Goal: Information Seeking & Learning: Learn about a topic

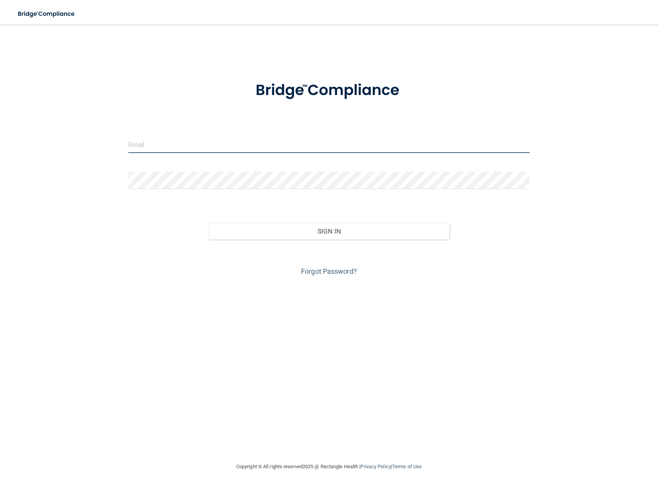
click at [153, 143] on input "email" at bounding box center [329, 144] width 402 height 17
type input "[EMAIL_ADDRESS][DOMAIN_NAME]"
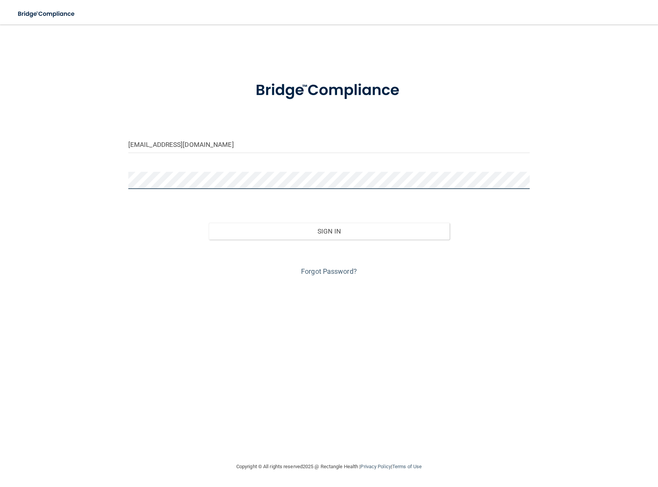
click at [209, 223] on button "Sign In" at bounding box center [329, 231] width 241 height 17
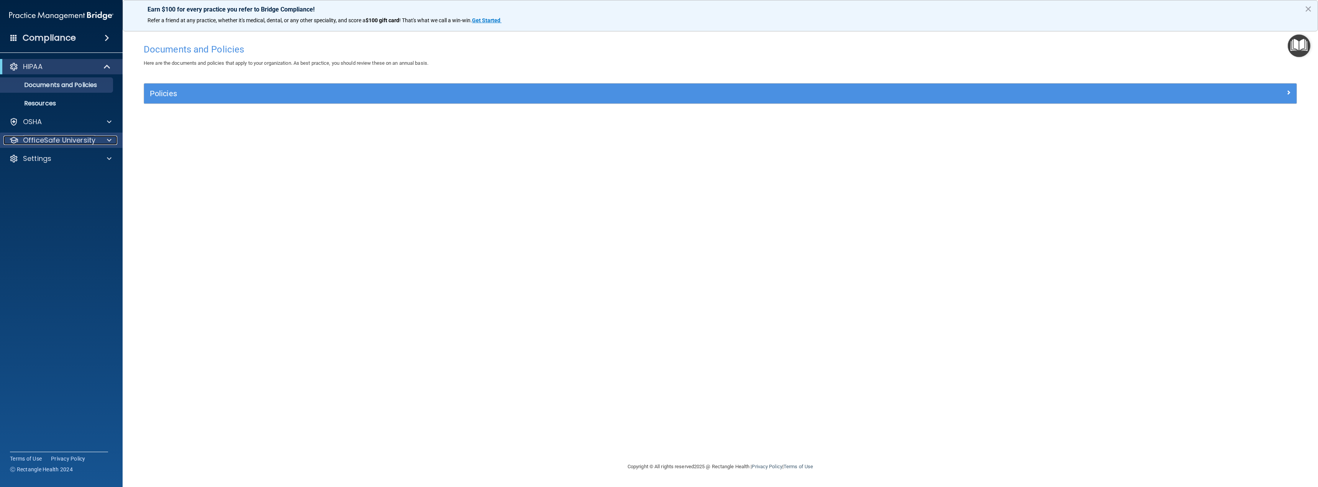
click at [108, 142] on span at bounding box center [109, 140] width 5 height 9
click at [46, 179] on p "OSHA Training" at bounding box center [36, 177] width 62 height 8
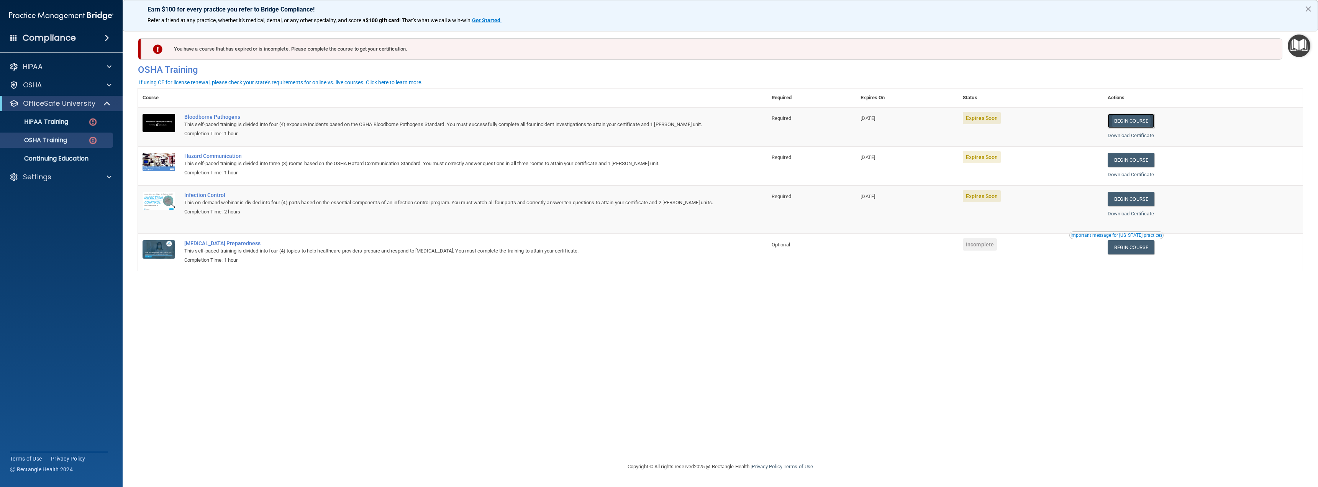
click at [658, 123] on link "Begin Course" at bounding box center [1131, 121] width 47 height 14
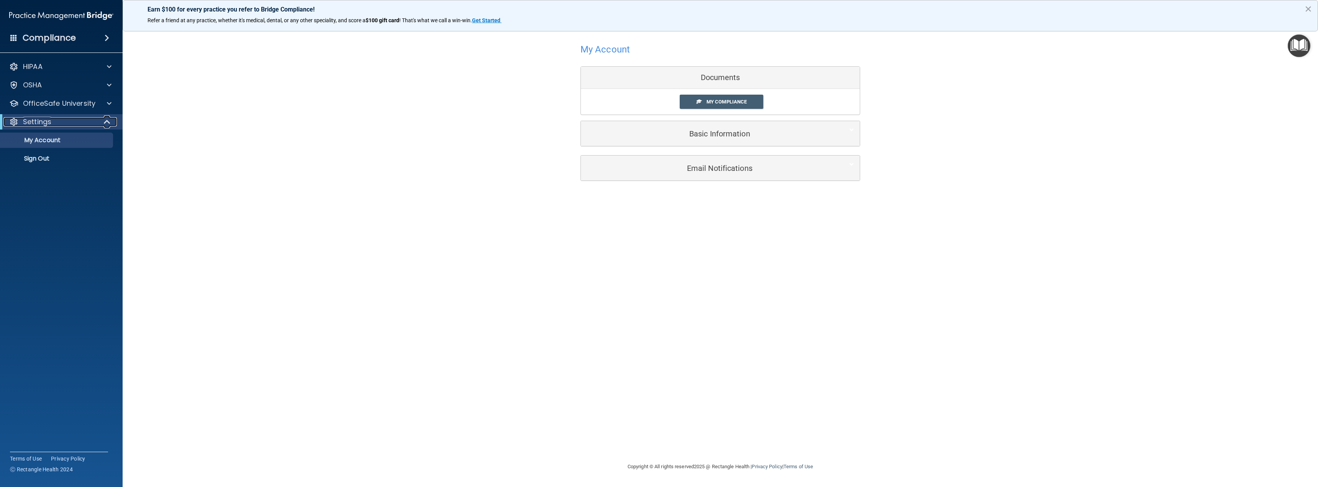
click at [48, 126] on p "Settings" at bounding box center [37, 121] width 28 height 9
click at [50, 126] on p "Settings" at bounding box center [37, 121] width 28 height 9
click at [62, 106] on p "OfficeSafe University" at bounding box center [59, 103] width 72 height 9
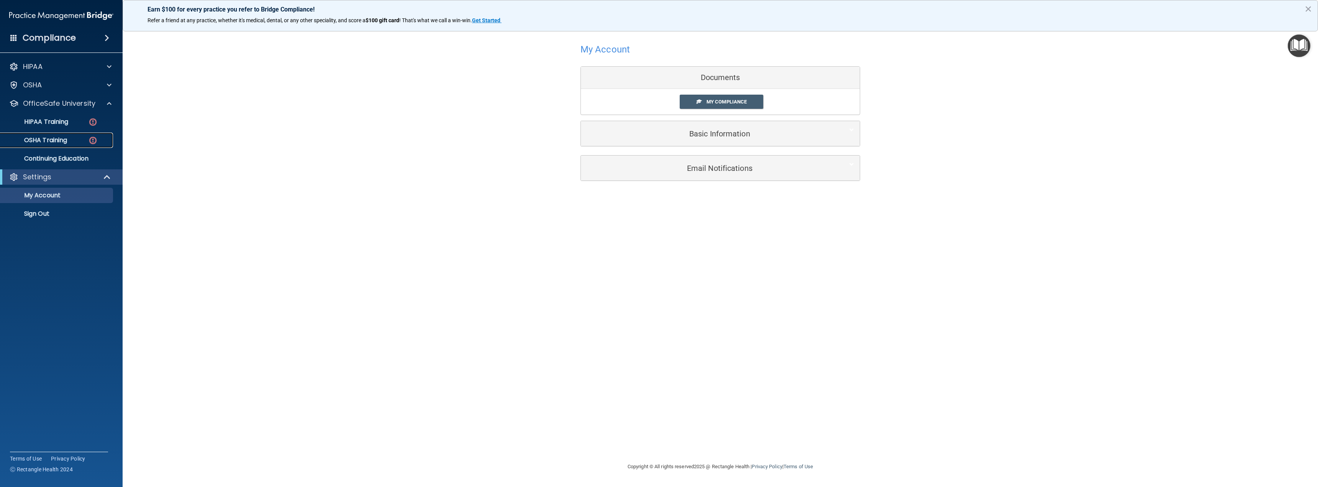
click at [61, 139] on p "OSHA Training" at bounding box center [36, 140] width 62 height 8
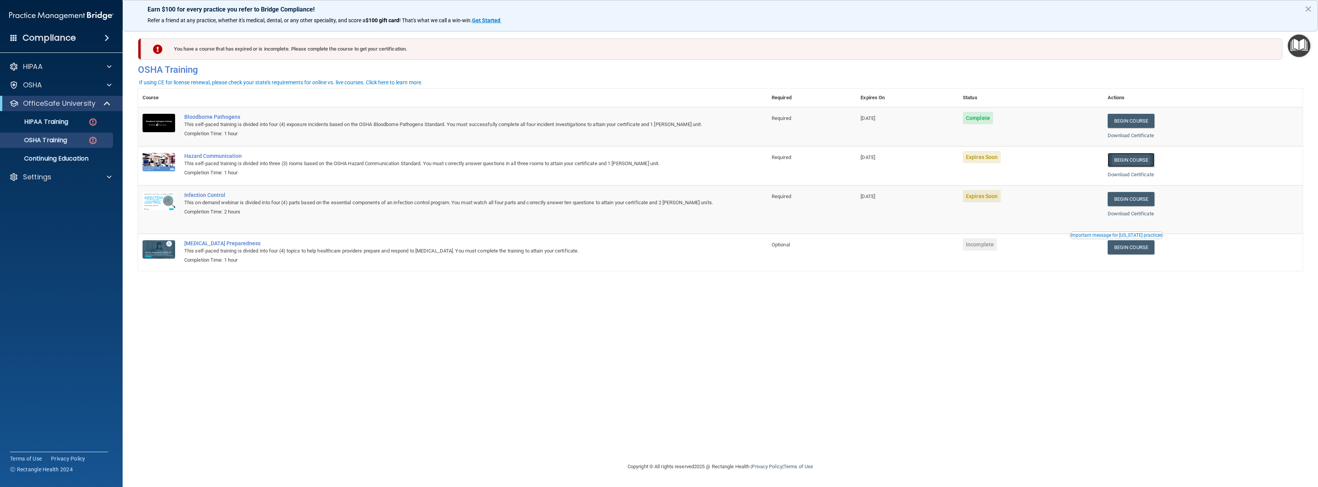
click at [1143, 157] on link "Begin Course" at bounding box center [1131, 160] width 47 height 14
click at [1154, 203] on link "Begin Course" at bounding box center [1131, 199] width 47 height 14
drag, startPoint x: 1155, startPoint y: 203, endPoint x: 815, endPoint y: 16, distance: 388.7
click at [815, 16] on div "Earn $100 for every practice you refer to Bridge Compliance!" at bounding box center [720, 22] width 1164 height 12
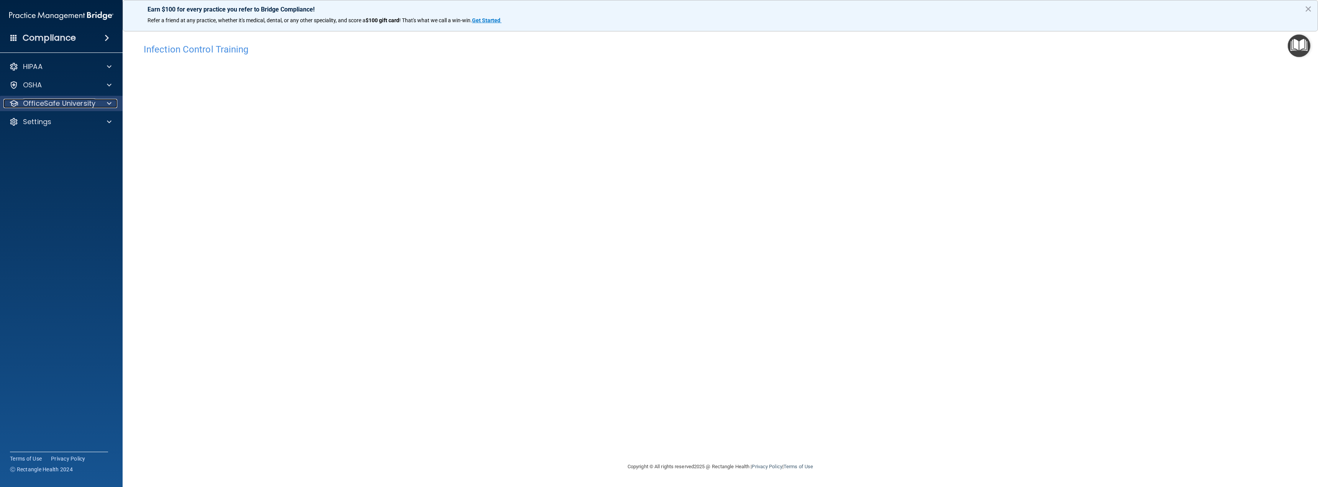
click at [111, 101] on span at bounding box center [109, 103] width 5 height 9
click at [108, 106] on span at bounding box center [109, 103] width 5 height 9
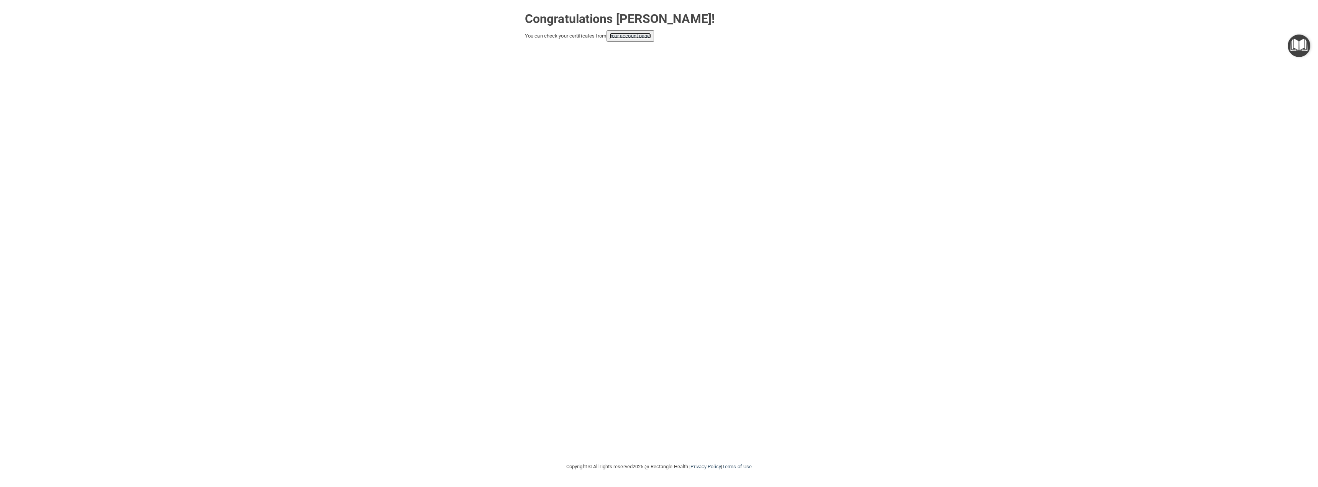
click at [644, 35] on link "your account page!" at bounding box center [631, 36] width 42 height 6
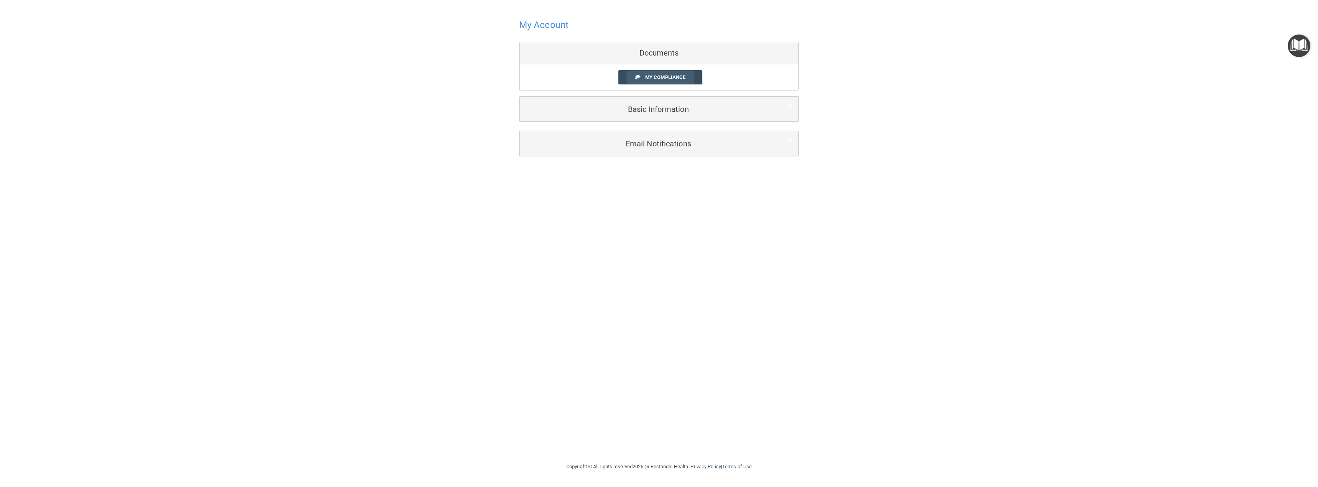
click at [674, 75] on span "My Compliance" at bounding box center [665, 77] width 40 height 6
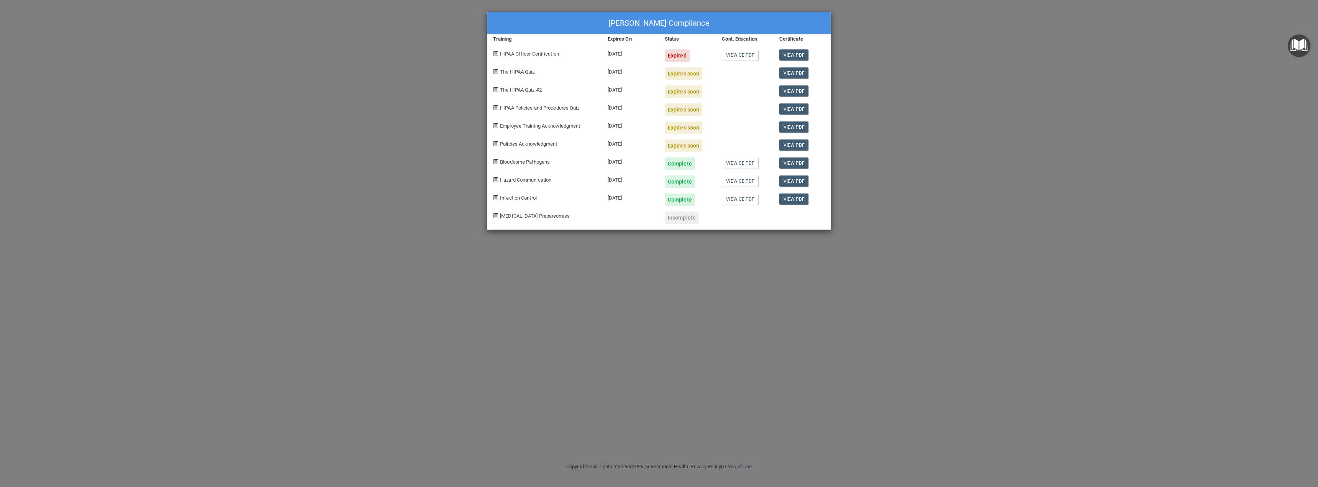
drag, startPoint x: 754, startPoint y: 54, endPoint x: 738, endPoint y: 100, distance: 48.5
click at [738, 100] on div at bounding box center [744, 107] width 57 height 18
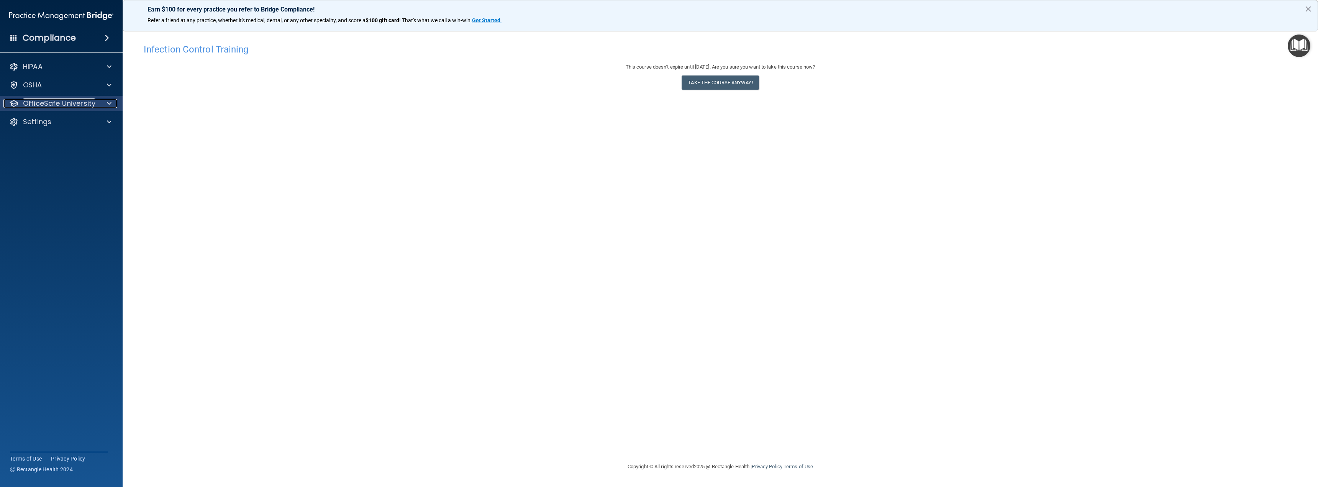
click at [113, 102] on div at bounding box center [107, 103] width 19 height 9
click at [53, 120] on p "HIPAA Training" at bounding box center [36, 122] width 63 height 8
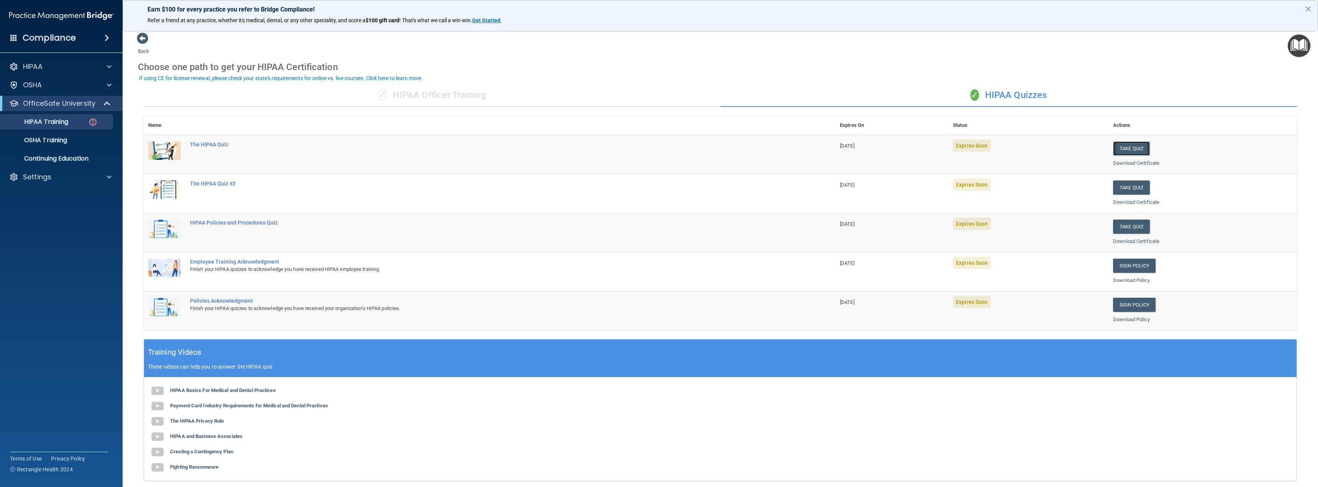
click at [1124, 150] on button "Take Quiz" at bounding box center [1131, 148] width 37 height 14
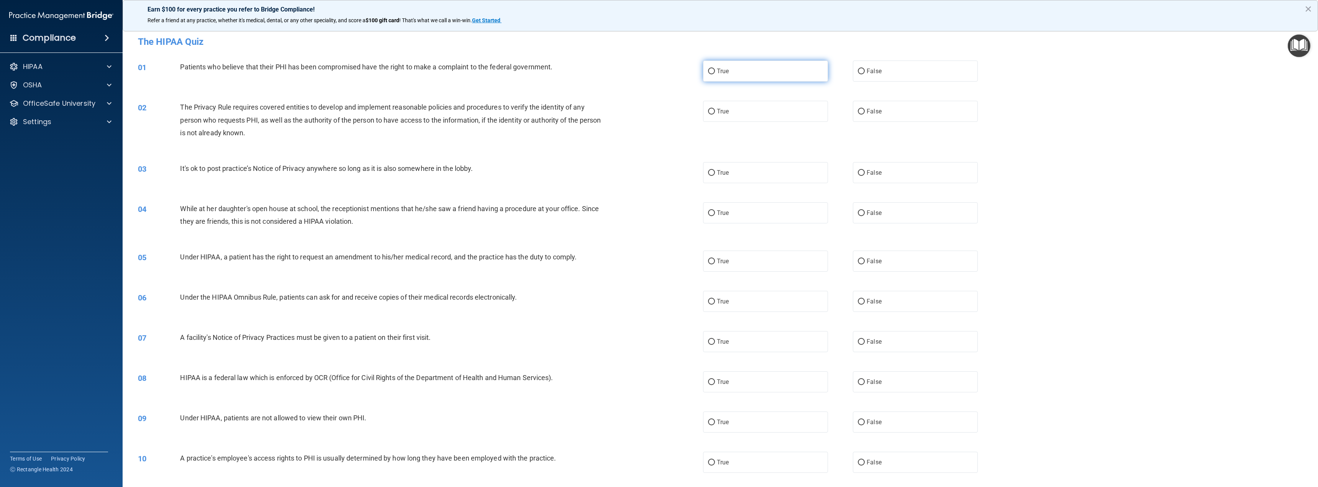
click at [710, 72] on input "True" at bounding box center [711, 72] width 7 height 6
radio input "true"
click at [710, 112] on input "True" at bounding box center [711, 112] width 7 height 6
radio input "true"
click at [859, 170] on input "False" at bounding box center [861, 173] width 7 height 6
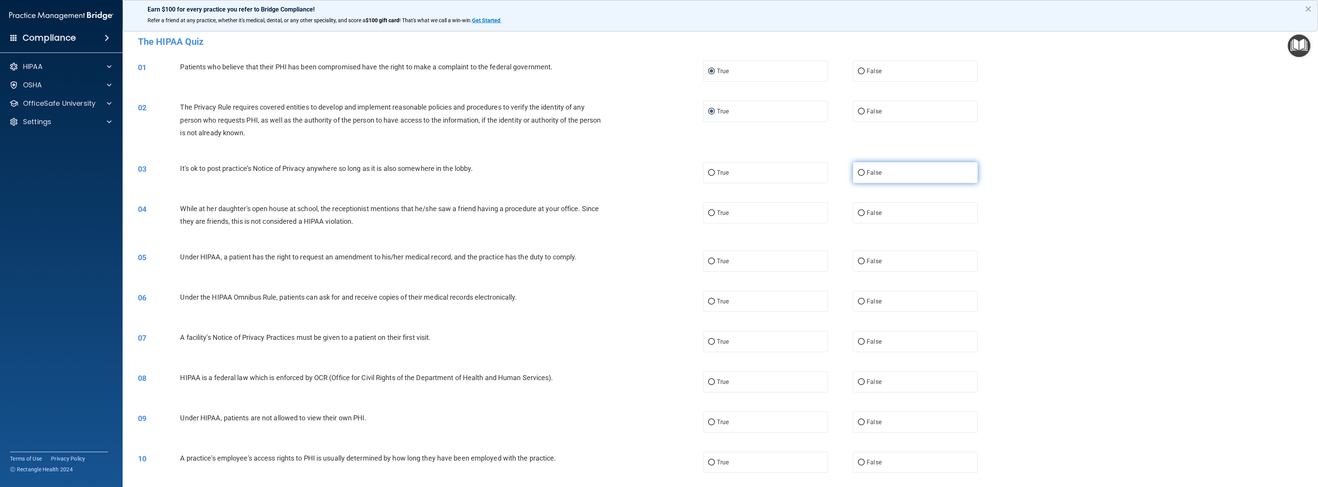
radio input "true"
click at [859, 214] on input "False" at bounding box center [861, 213] width 7 height 6
radio input "true"
click at [858, 263] on input "False" at bounding box center [861, 262] width 7 height 6
radio input "true"
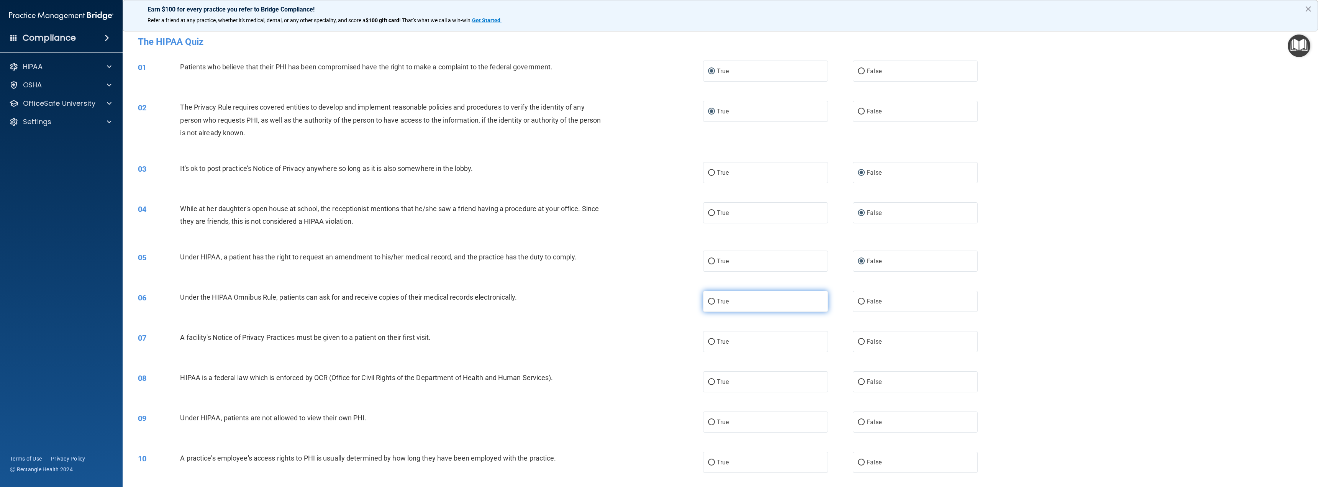
click at [711, 304] on input "True" at bounding box center [711, 302] width 7 height 6
radio input "true"
click at [719, 340] on span "True" at bounding box center [723, 341] width 12 height 7
click at [715, 340] on input "True" at bounding box center [711, 342] width 7 height 6
radio input "true"
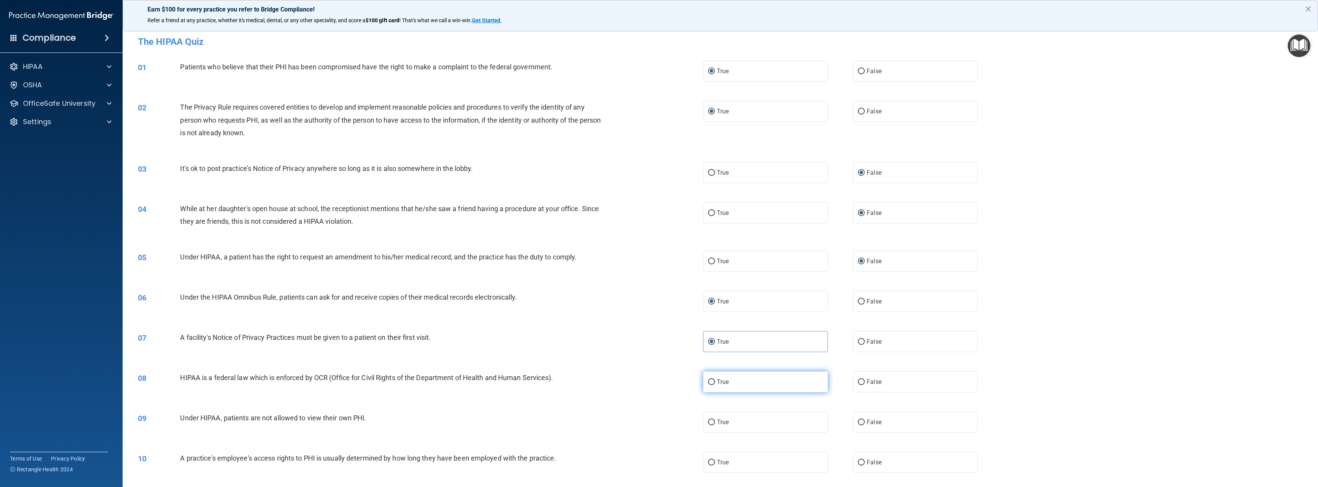
click at [710, 379] on input "True" at bounding box center [711, 382] width 7 height 6
radio input "true"
click at [869, 423] on span "False" at bounding box center [874, 421] width 15 height 7
click at [865, 423] on input "False" at bounding box center [861, 423] width 7 height 6
radio input "true"
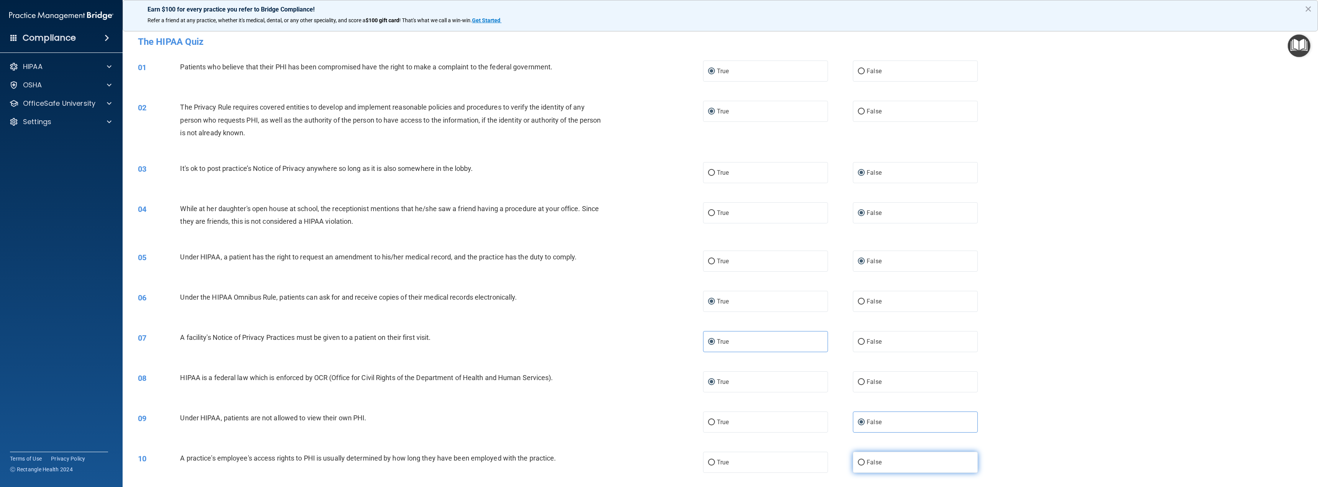
click at [867, 461] on span "False" at bounding box center [874, 462] width 15 height 7
click at [865, 461] on input "False" at bounding box center [861, 463] width 7 height 6
radio input "true"
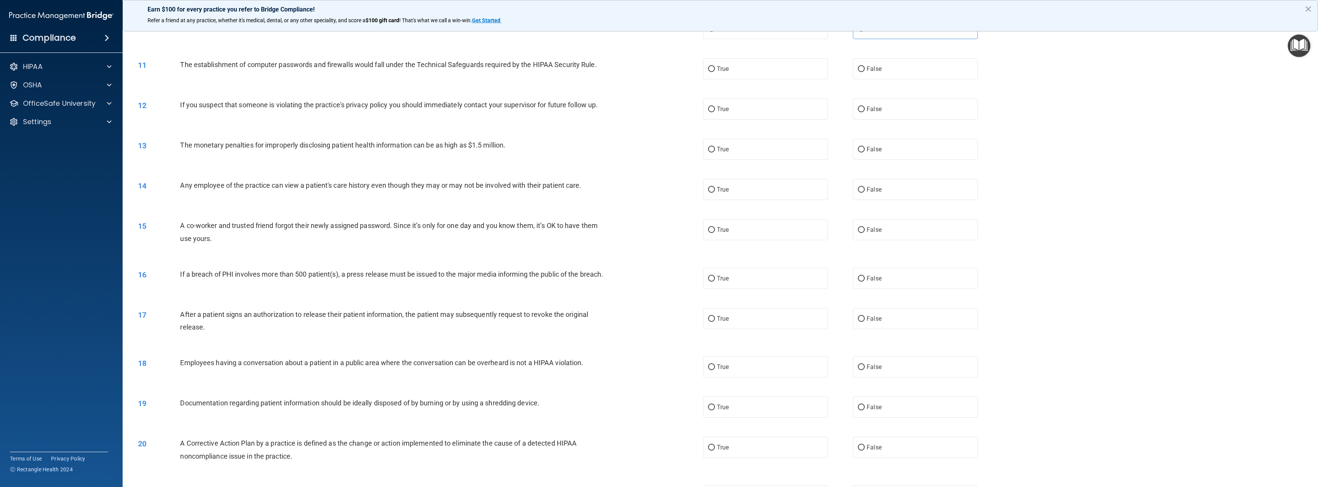
scroll to position [441, 0]
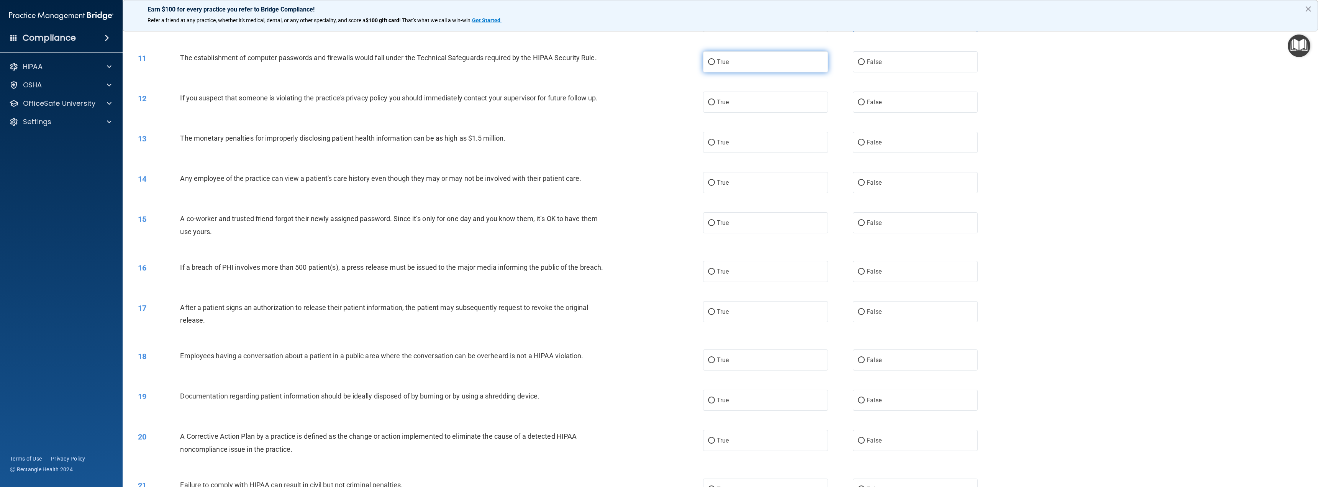
click at [732, 64] on label "True" at bounding box center [765, 61] width 125 height 21
click at [715, 64] on input "True" at bounding box center [711, 62] width 7 height 6
radio input "true"
click at [732, 104] on label "True" at bounding box center [765, 102] width 125 height 21
click at [715, 104] on input "True" at bounding box center [711, 103] width 7 height 6
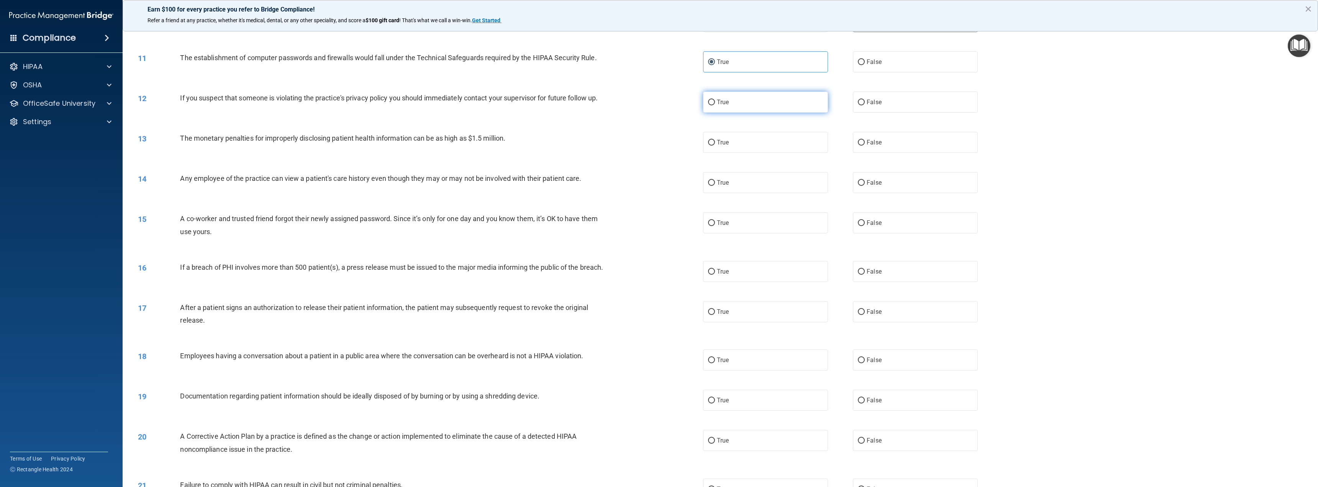
radio input "true"
click at [725, 150] on label "True" at bounding box center [765, 142] width 125 height 21
click at [715, 146] on input "True" at bounding box center [711, 143] width 7 height 6
radio input "true"
click at [862, 184] on label "False" at bounding box center [915, 182] width 125 height 21
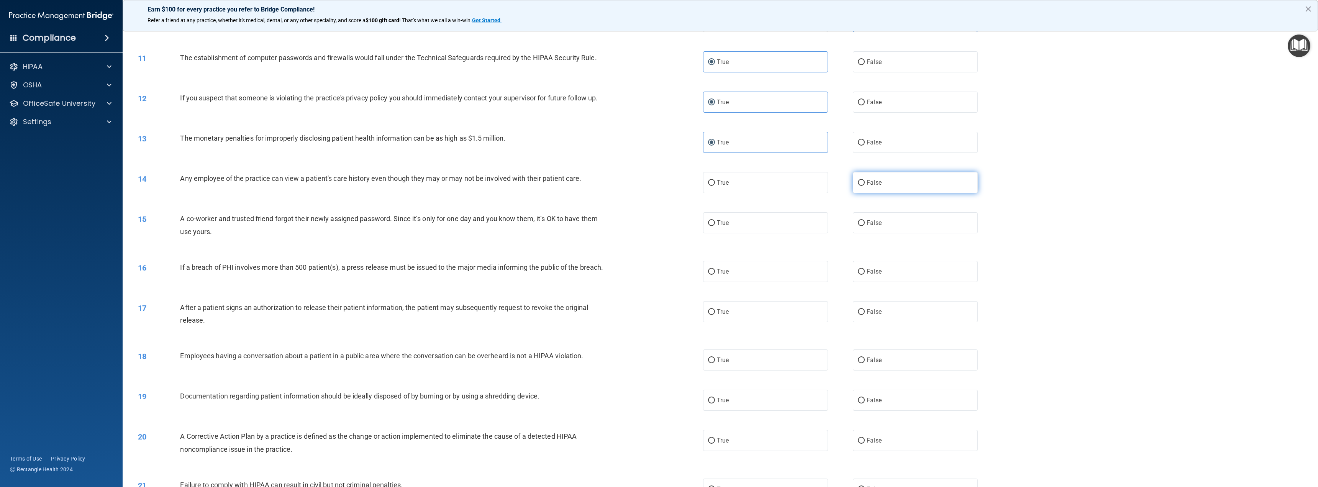
click at [862, 184] on input "False" at bounding box center [861, 183] width 7 height 6
radio input "true"
click at [869, 214] on label "False" at bounding box center [915, 222] width 125 height 21
click at [865, 220] on input "False" at bounding box center [861, 223] width 7 height 6
radio input "true"
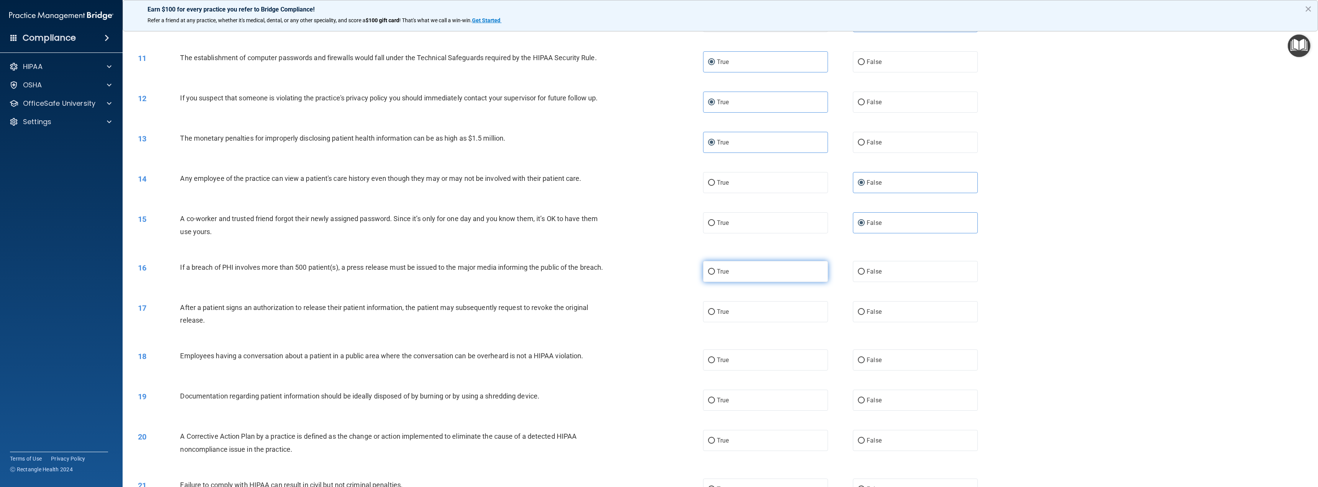
click at [713, 267] on label "True" at bounding box center [765, 271] width 125 height 21
click at [713, 269] on input "True" at bounding box center [711, 272] width 7 height 6
radio input "true"
click at [746, 319] on label "True" at bounding box center [765, 311] width 125 height 21
click at [715, 315] on input "True" at bounding box center [711, 312] width 7 height 6
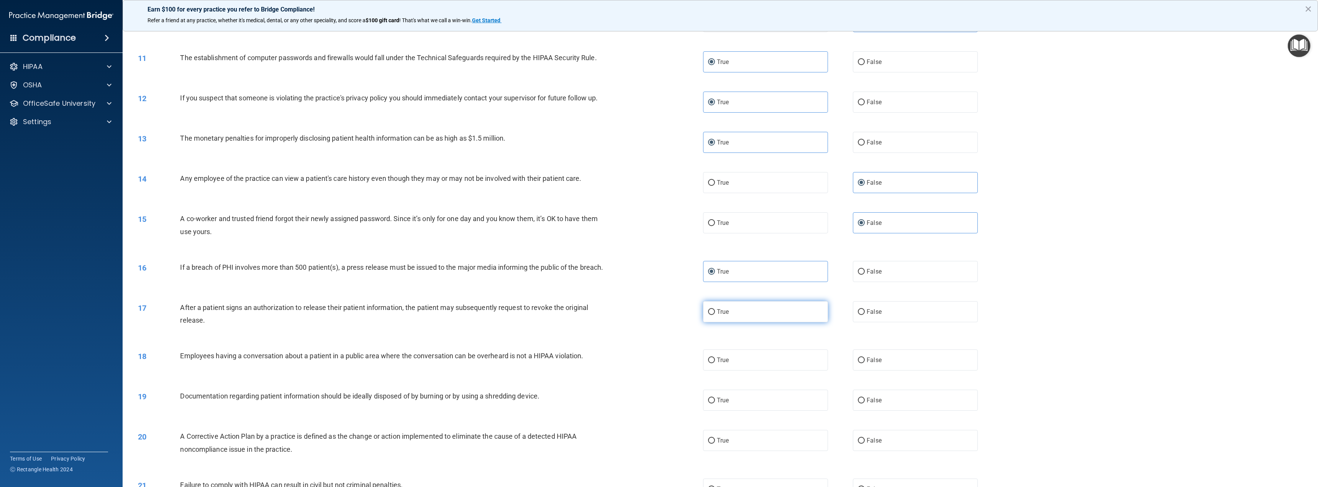
radio input "true"
click at [880, 366] on label "False" at bounding box center [915, 359] width 125 height 21
click at [865, 363] on input "False" at bounding box center [861, 360] width 7 height 6
radio input "true"
click at [726, 403] on label "True" at bounding box center [765, 400] width 125 height 21
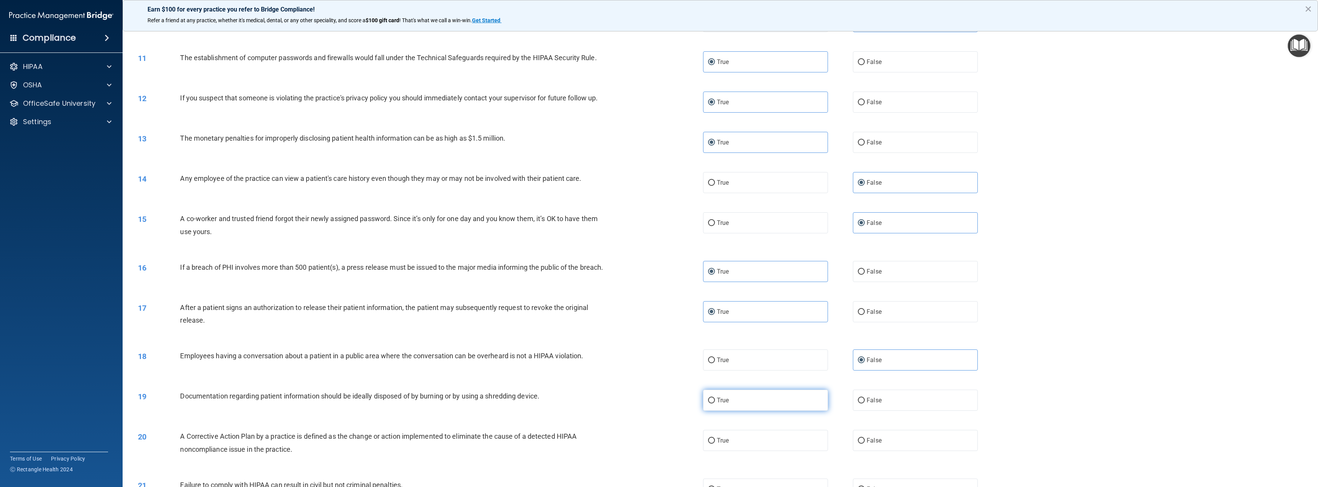
click at [715, 403] on input "True" at bounding box center [711, 401] width 7 height 6
radio input "true"
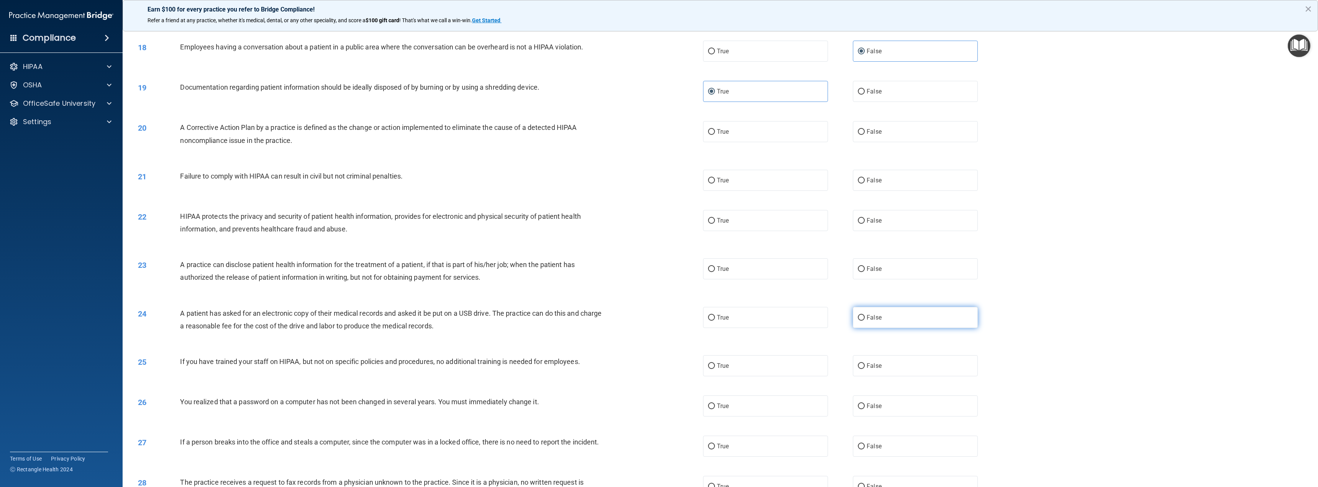
scroll to position [785, 0]
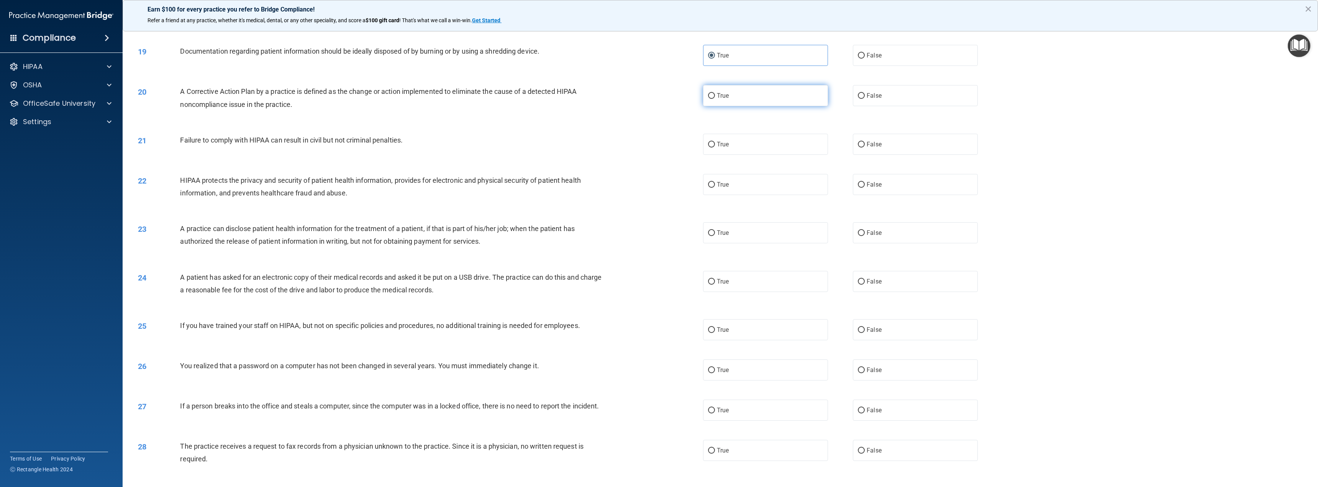
click at [741, 102] on label "True" at bounding box center [765, 95] width 125 height 21
click at [715, 99] on input "True" at bounding box center [711, 96] width 7 height 6
radio input "true"
click at [867, 155] on label "False" at bounding box center [915, 144] width 125 height 21
click at [865, 148] on input "False" at bounding box center [861, 145] width 7 height 6
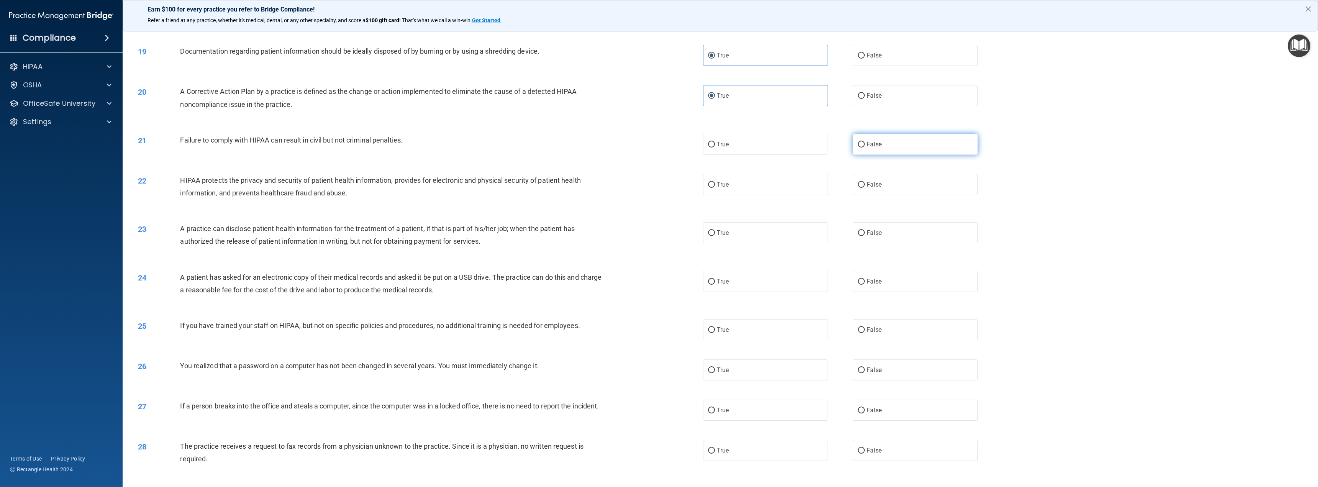
radio input "true"
click at [735, 195] on label "True" at bounding box center [765, 184] width 125 height 21
click at [715, 188] on input "True" at bounding box center [711, 185] width 7 height 6
radio input "true"
click at [879, 243] on label "False" at bounding box center [915, 232] width 125 height 21
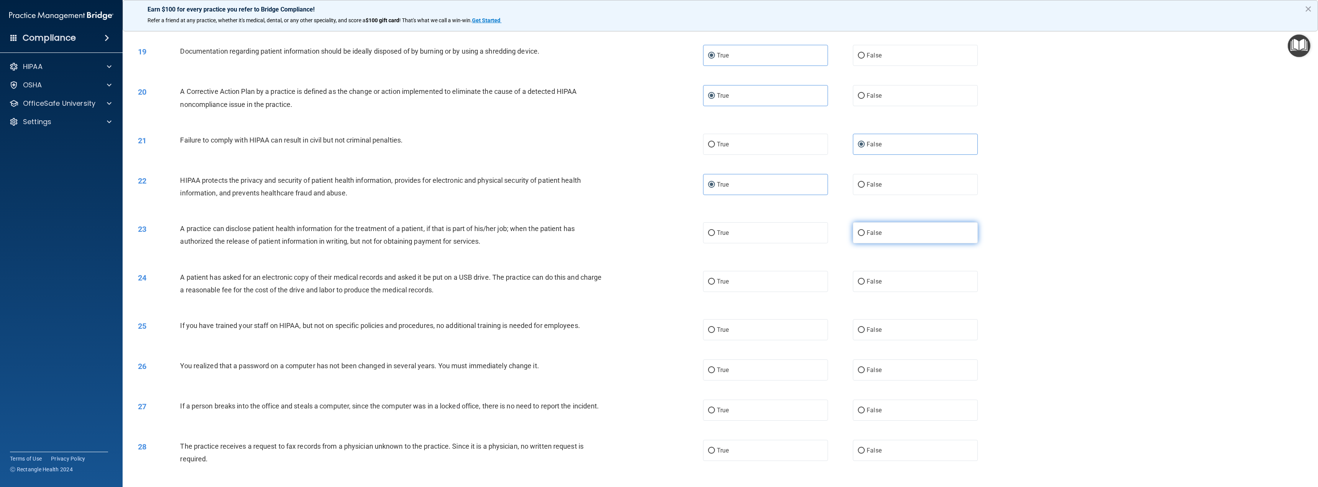
click at [865, 236] on input "False" at bounding box center [861, 233] width 7 height 6
radio input "true"
click at [768, 288] on label "True" at bounding box center [765, 281] width 125 height 21
click at [715, 285] on input "True" at bounding box center [711, 282] width 7 height 6
radio input "true"
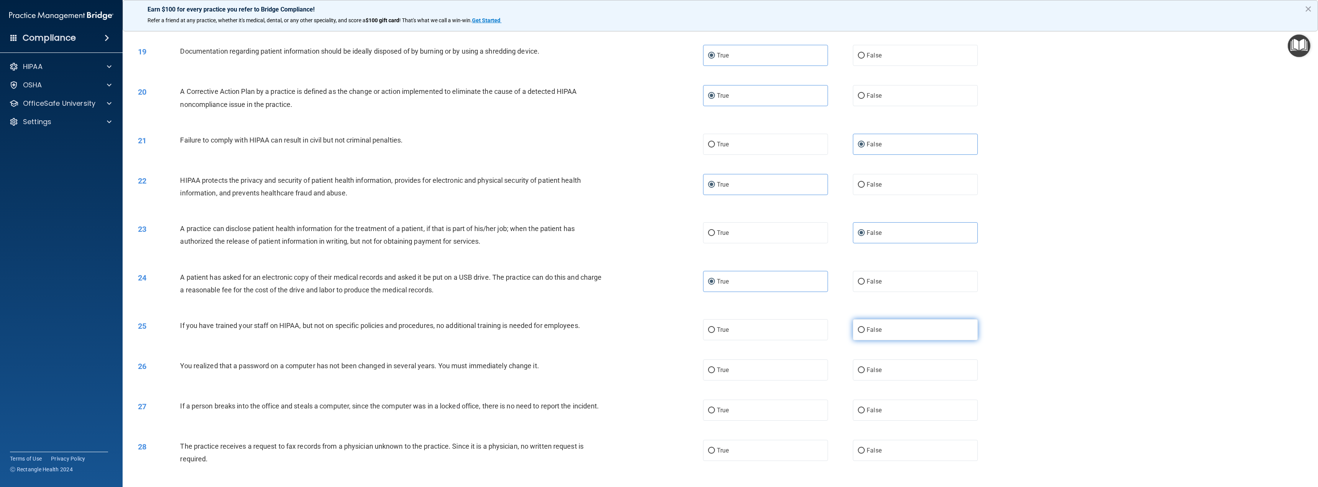
click at [886, 333] on label "False" at bounding box center [915, 329] width 125 height 21
click at [865, 333] on input "False" at bounding box center [861, 330] width 7 height 6
radio input "true"
click at [748, 378] on label "True" at bounding box center [765, 369] width 125 height 21
click at [715, 373] on input "True" at bounding box center [711, 370] width 7 height 6
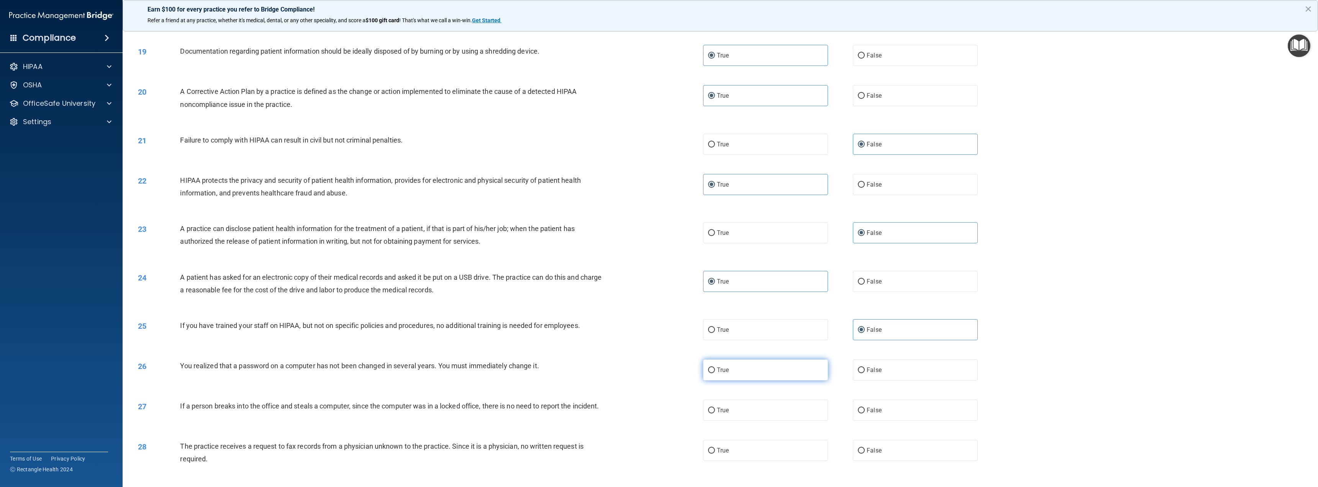
radio input "true"
click at [885, 421] on label "False" at bounding box center [915, 410] width 125 height 21
click at [865, 413] on input "False" at bounding box center [861, 411] width 7 height 6
radio input "true"
click at [883, 455] on label "False" at bounding box center [915, 450] width 125 height 21
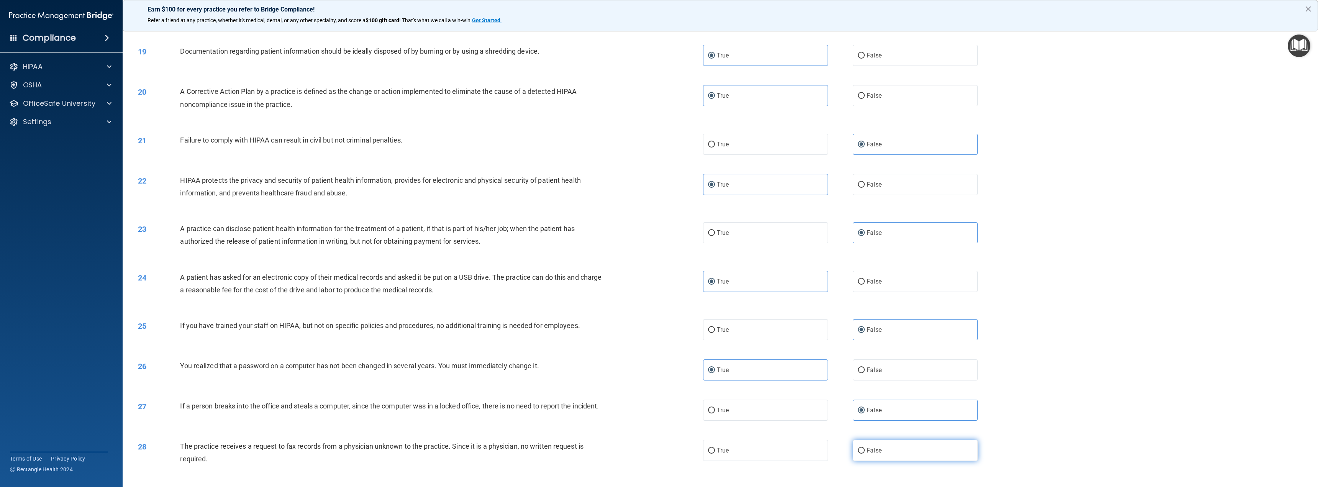
click at [865, 454] on input "False" at bounding box center [861, 451] width 7 height 6
radio input "true"
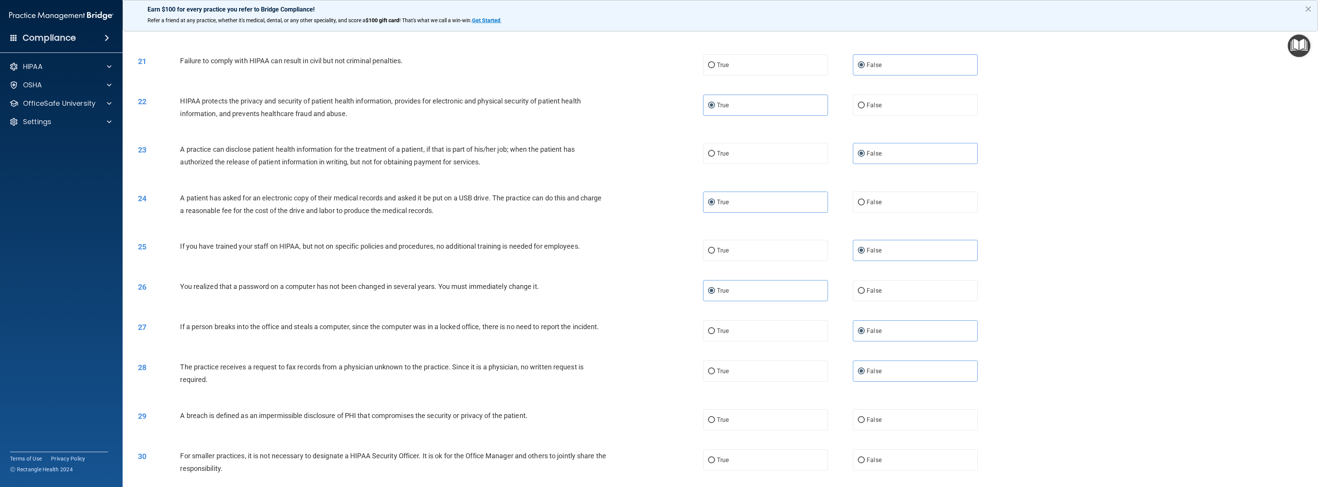
scroll to position [900, 0]
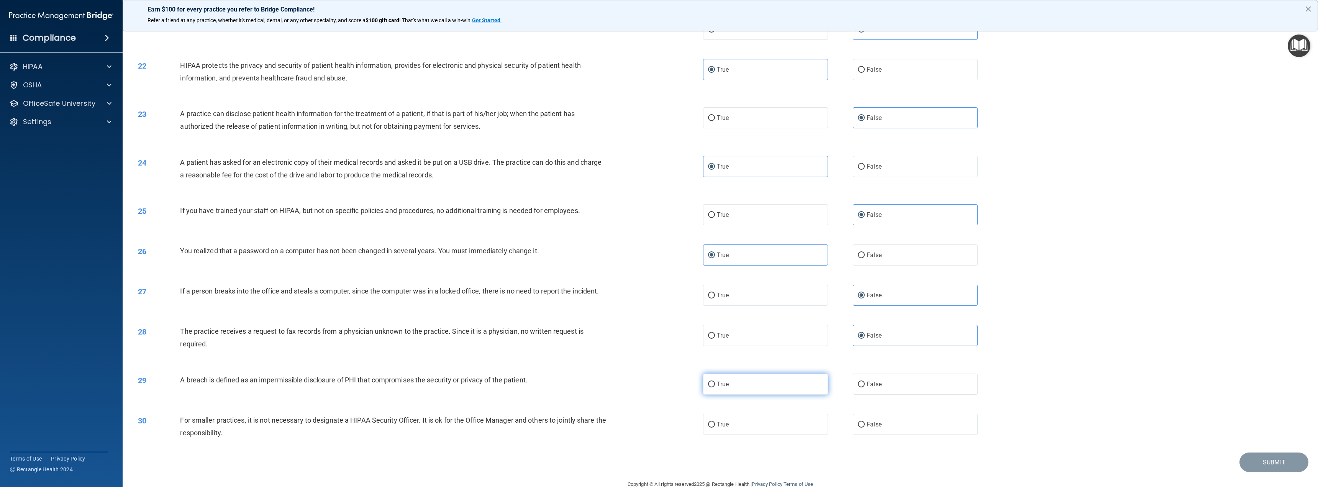
click at [719, 387] on label "True" at bounding box center [765, 384] width 125 height 21
click at [715, 387] on input "True" at bounding box center [711, 385] width 7 height 6
radio input "true"
click at [746, 429] on label "True" at bounding box center [765, 424] width 125 height 21
click at [715, 428] on input "True" at bounding box center [711, 425] width 7 height 6
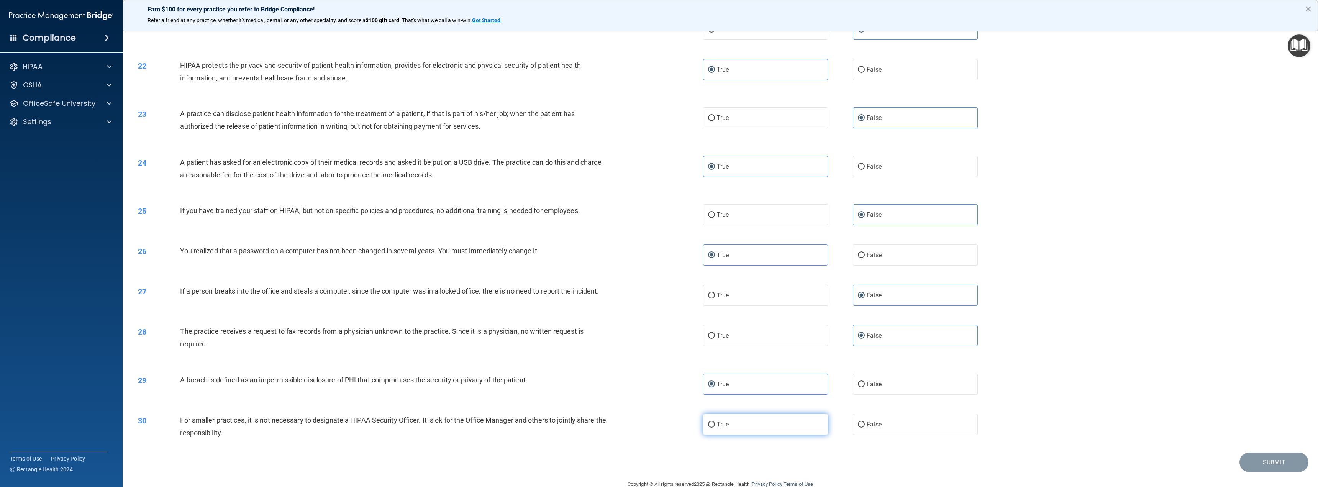
radio input "true"
click at [1269, 470] on button "Submit" at bounding box center [1273, 462] width 69 height 20
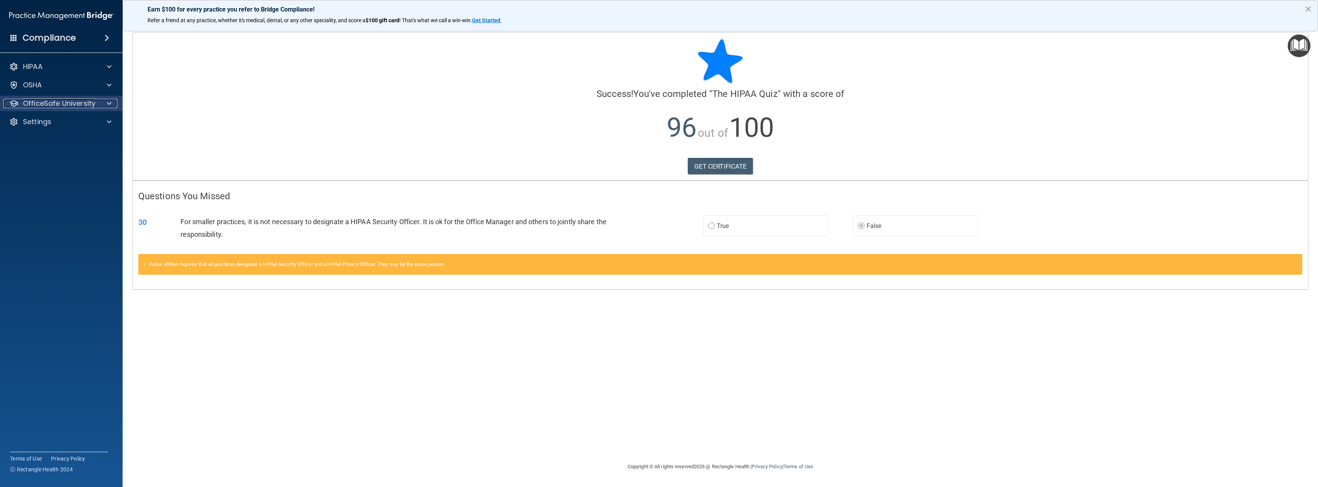
click at [108, 102] on span at bounding box center [109, 103] width 5 height 9
click at [62, 119] on p "HIPAA Training" at bounding box center [36, 122] width 63 height 8
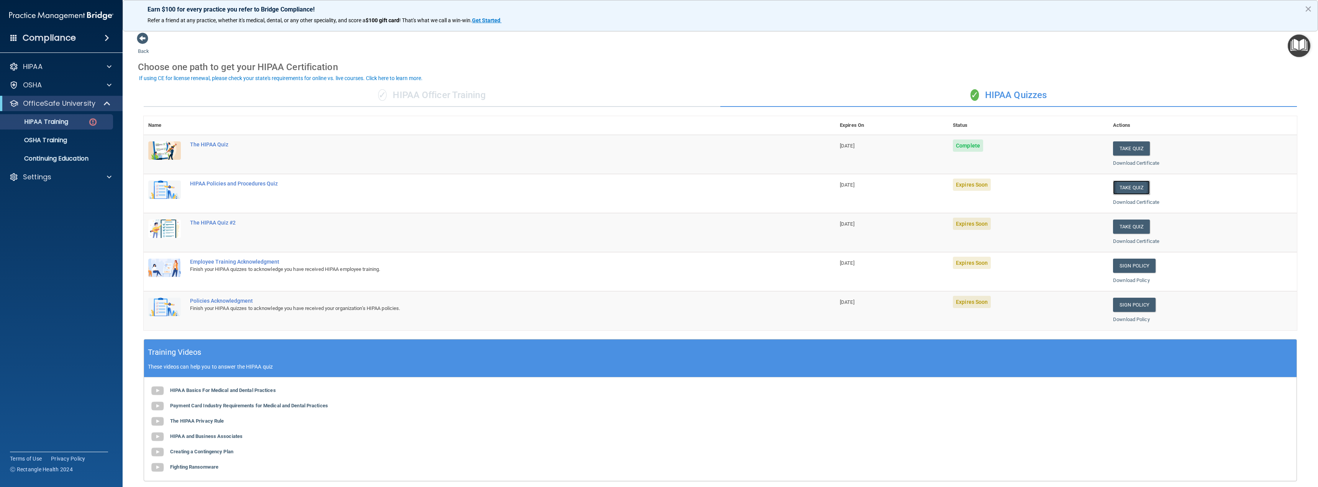
click at [1132, 188] on button "Take Quiz" at bounding box center [1131, 187] width 37 height 14
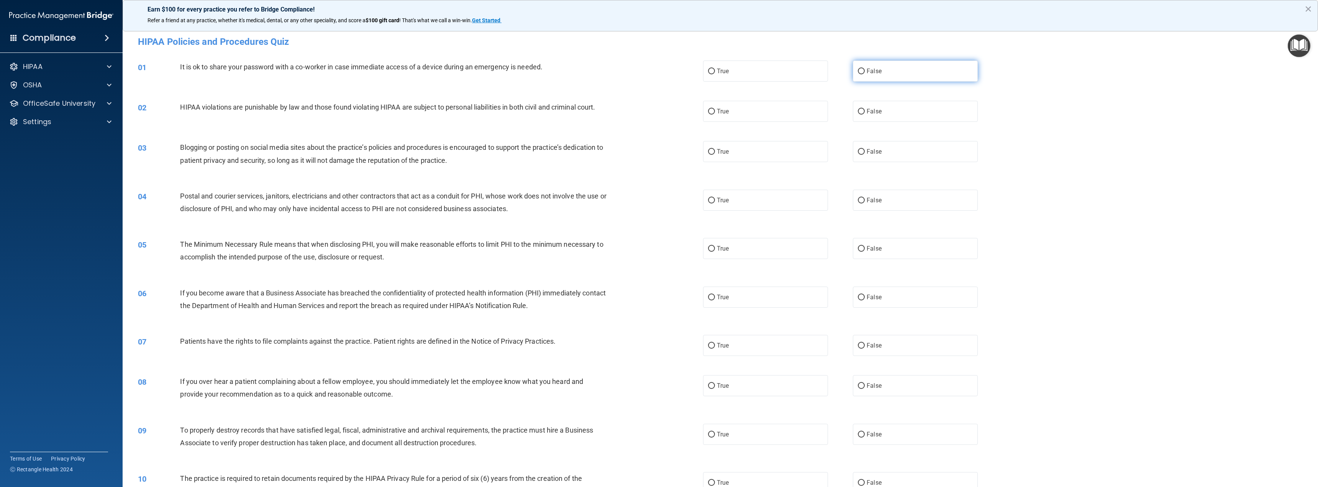
click at [906, 78] on label "False" at bounding box center [915, 71] width 125 height 21
click at [865, 74] on input "False" at bounding box center [861, 72] width 7 height 6
radio input "true"
click at [733, 124] on div "02 HIPAA violations are punishable by law and those found violating HIPAA are s…" at bounding box center [720, 111] width 1176 height 40
click at [736, 116] on label "True" at bounding box center [765, 111] width 125 height 21
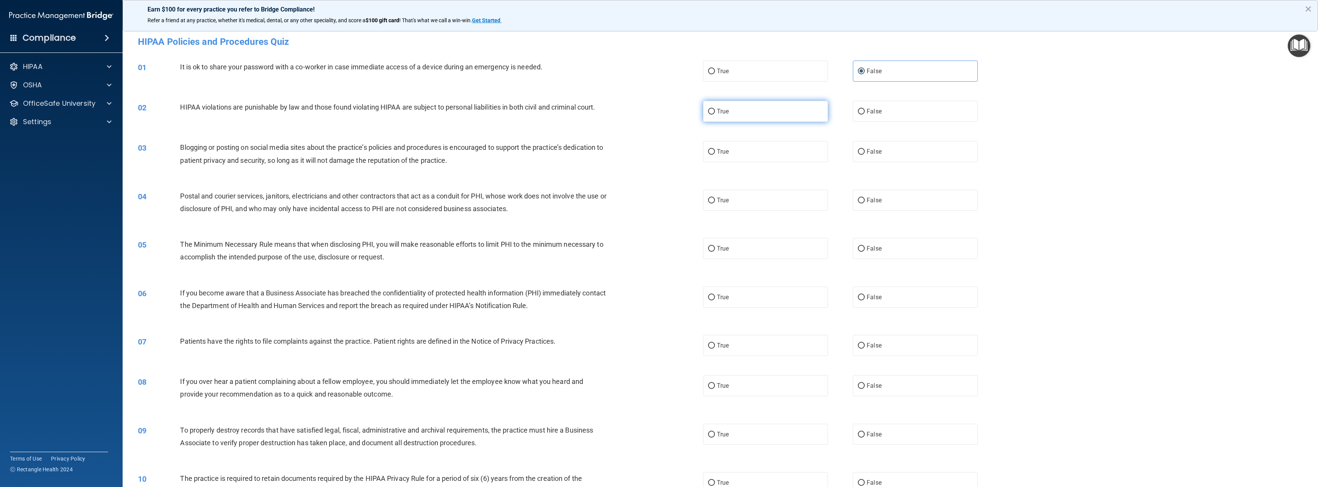
click at [715, 115] on input "True" at bounding box center [711, 112] width 7 height 6
radio input "true"
click at [905, 148] on label "False" at bounding box center [915, 151] width 125 height 21
click at [865, 149] on input "False" at bounding box center [861, 152] width 7 height 6
radio input "true"
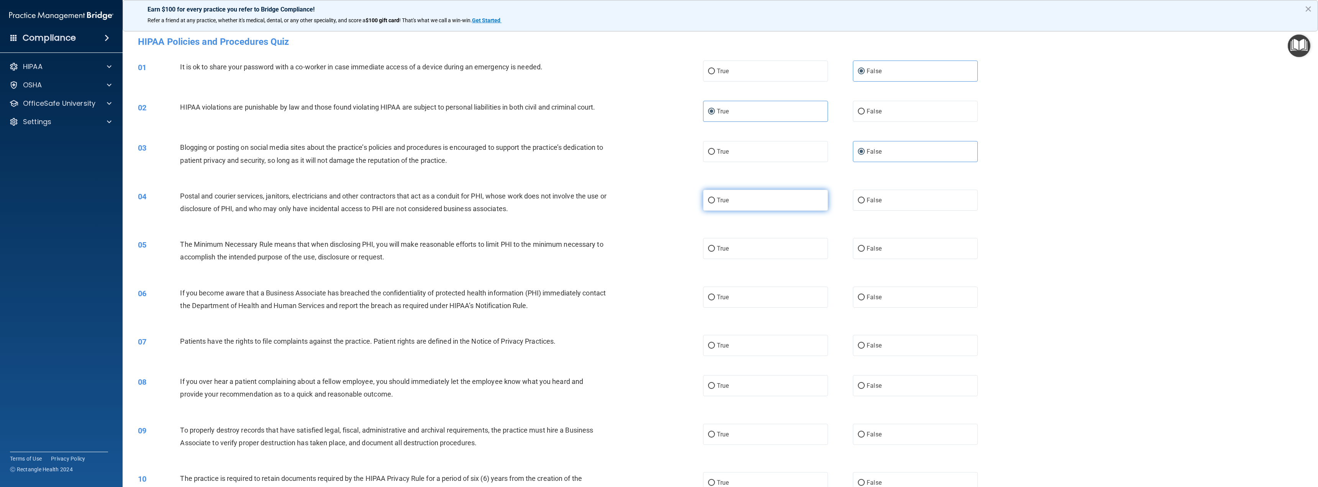
click at [778, 207] on label "True" at bounding box center [765, 200] width 125 height 21
click at [715, 203] on input "True" at bounding box center [711, 201] width 7 height 6
radio input "true"
click at [774, 252] on label "True" at bounding box center [765, 248] width 125 height 21
click at [715, 252] on input "True" at bounding box center [711, 249] width 7 height 6
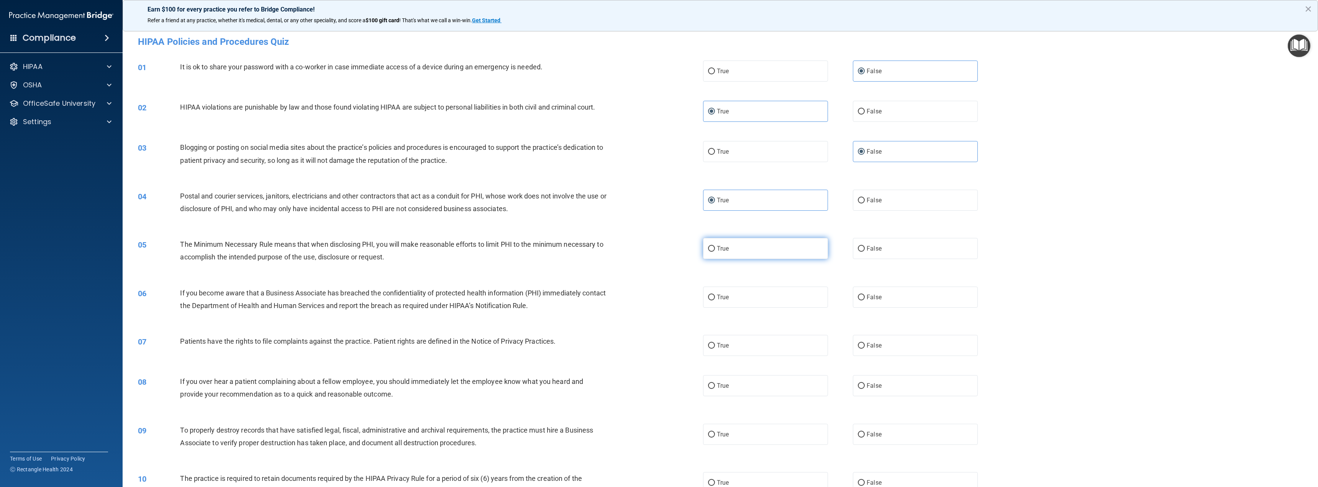
radio input "true"
click at [927, 296] on label "False" at bounding box center [915, 297] width 125 height 21
click at [865, 296] on input "False" at bounding box center [861, 298] width 7 height 6
radio input "true"
click at [764, 348] on label "True" at bounding box center [765, 345] width 125 height 21
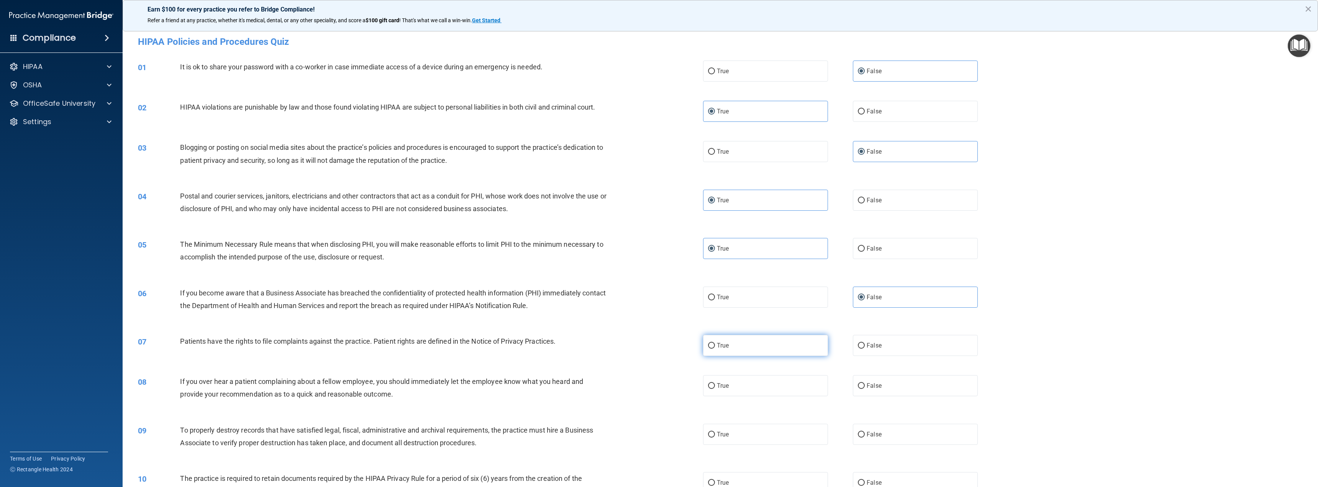
click at [715, 348] on input "True" at bounding box center [711, 346] width 7 height 6
radio input "true"
click at [875, 382] on span "False" at bounding box center [874, 385] width 15 height 7
click at [865, 383] on input "False" at bounding box center [861, 386] width 7 height 6
radio input "true"
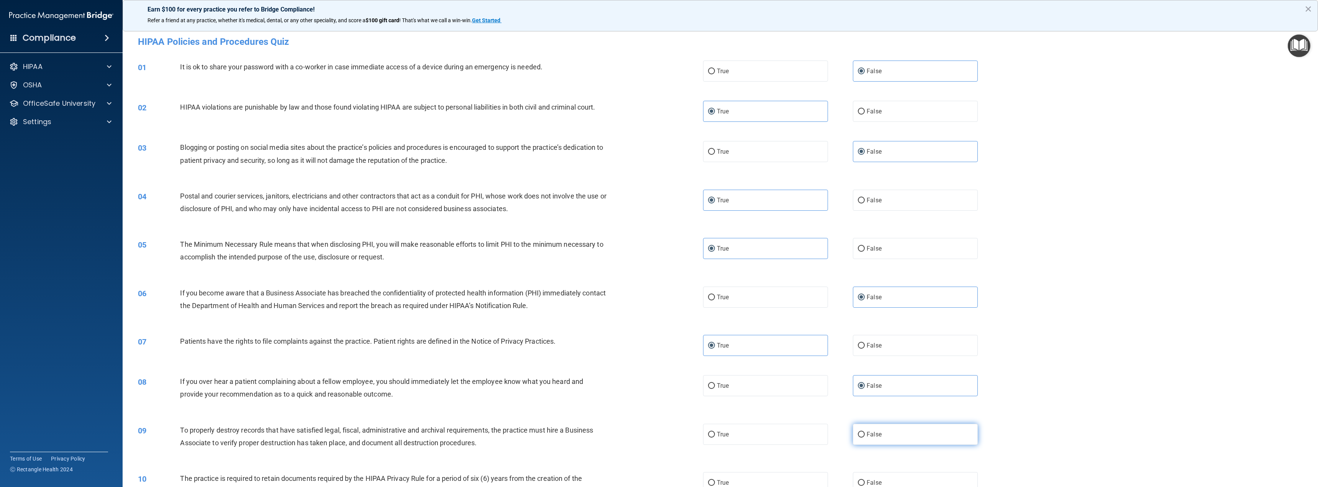
click at [878, 430] on label "False" at bounding box center [915, 434] width 125 height 21
click at [865, 432] on input "False" at bounding box center [861, 435] width 7 height 6
radio input "true"
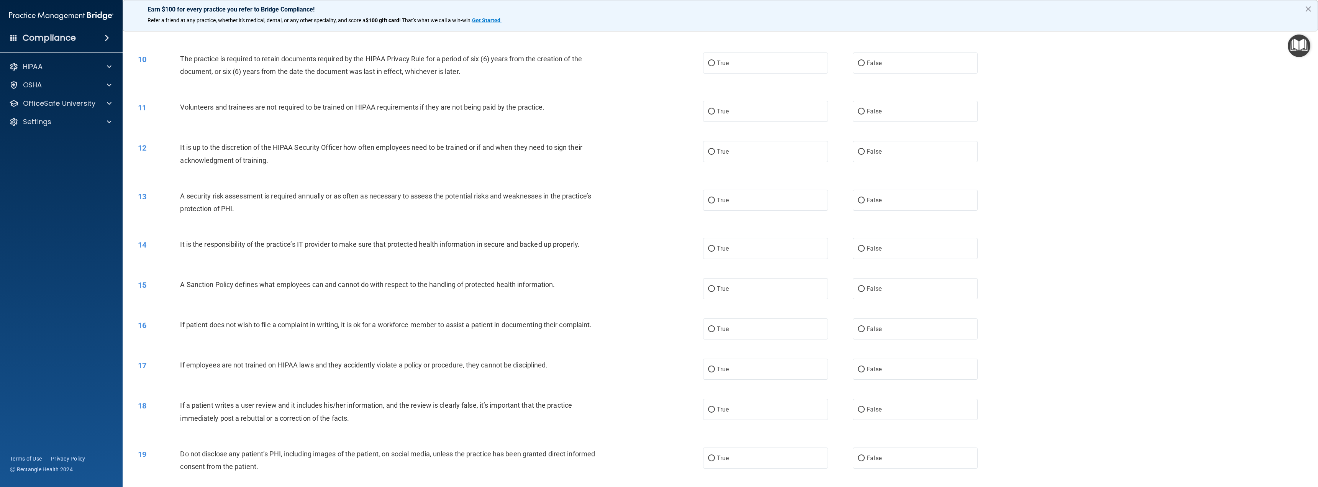
scroll to position [421, 0]
drag, startPoint x: 1051, startPoint y: 383, endPoint x: 1009, endPoint y: 201, distance: 187.1
click at [1009, 201] on div "13 A security risk assessment is required annually or as often as necessary to …" at bounding box center [720, 202] width 1176 height 48
click at [733, 64] on label "True" at bounding box center [765, 61] width 125 height 21
click at [715, 64] on input "True" at bounding box center [711, 62] width 7 height 6
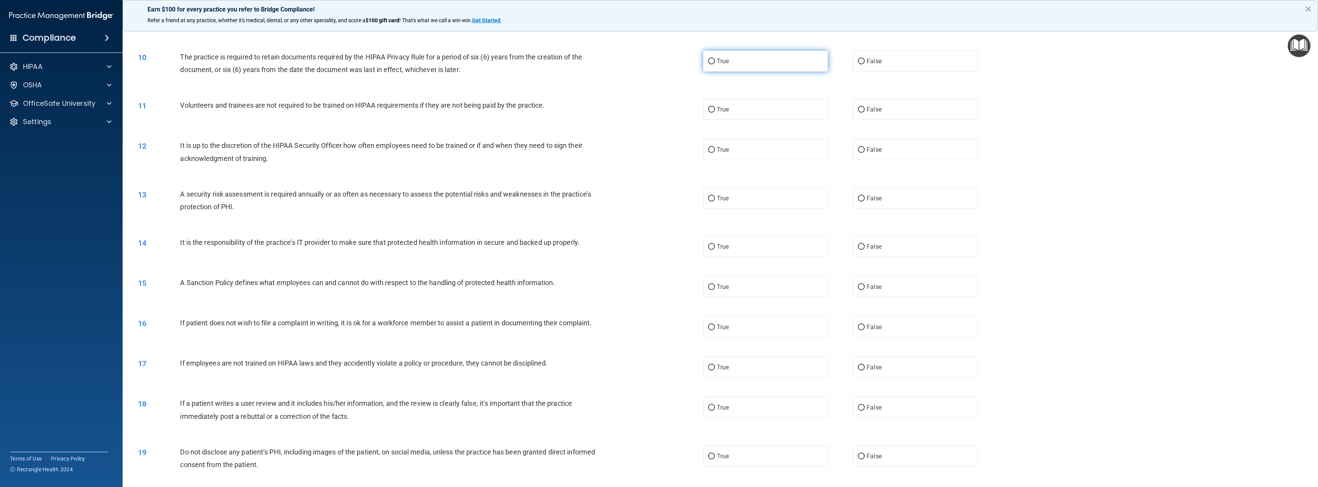
radio input "true"
click at [895, 116] on label "False" at bounding box center [915, 109] width 125 height 21
click at [865, 113] on input "False" at bounding box center [861, 110] width 7 height 6
radio input "true"
click at [910, 147] on label "False" at bounding box center [915, 149] width 125 height 21
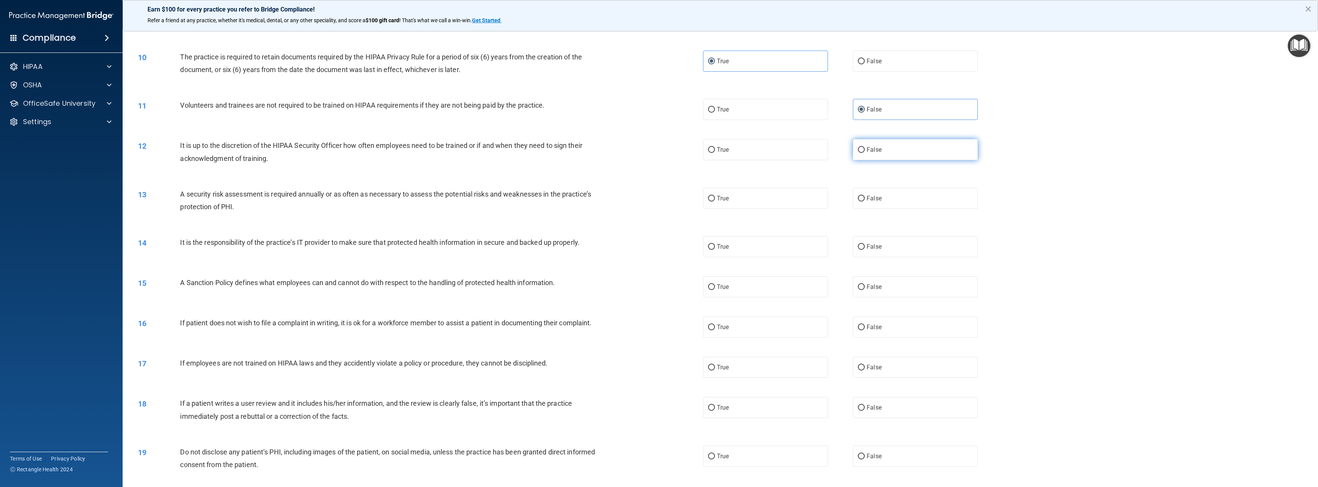
click at [865, 147] on input "False" at bounding box center [861, 150] width 7 height 6
radio input "true"
click at [787, 198] on label "True" at bounding box center [765, 198] width 125 height 21
click at [715, 198] on input "True" at bounding box center [711, 199] width 7 height 6
radio input "true"
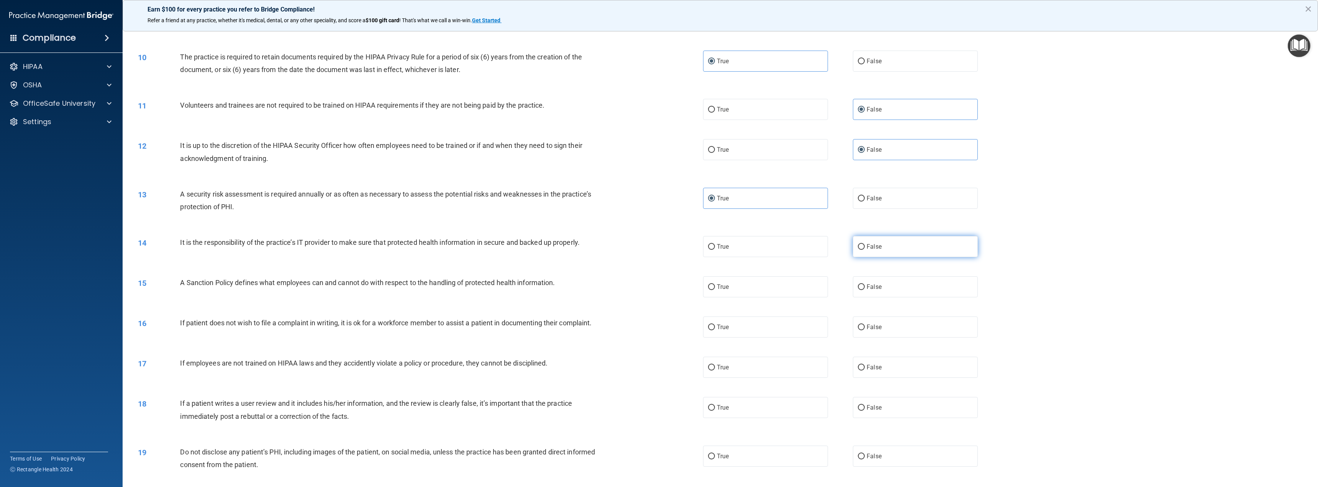
click at [877, 244] on span "False" at bounding box center [874, 246] width 15 height 7
click at [865, 244] on input "False" at bounding box center [861, 247] width 7 height 6
radio input "true"
click at [887, 287] on label "False" at bounding box center [915, 286] width 125 height 21
click at [865, 287] on input "False" at bounding box center [861, 287] width 7 height 6
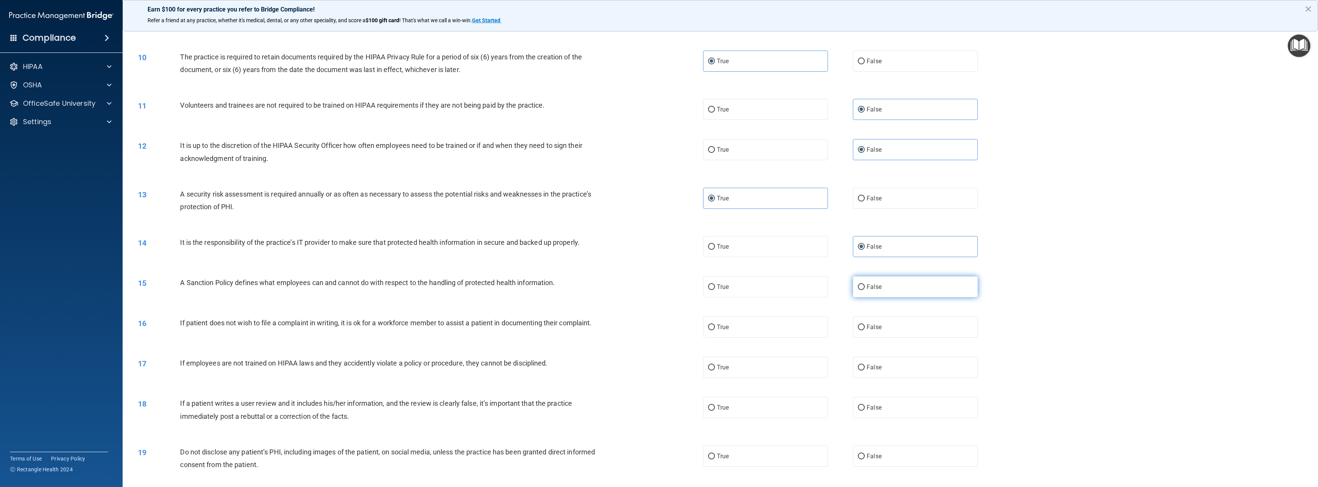
radio input "true"
click at [744, 324] on label "True" at bounding box center [765, 326] width 125 height 21
click at [715, 325] on input "True" at bounding box center [711, 328] width 7 height 6
radio input "true"
click at [885, 373] on label "False" at bounding box center [915, 367] width 125 height 21
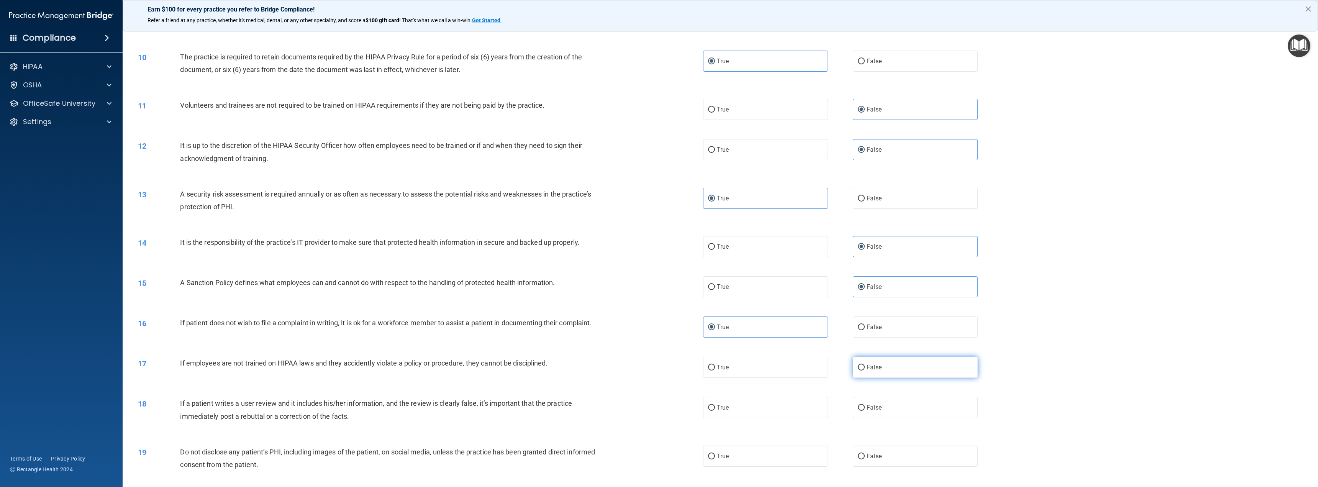
click at [865, 370] on input "False" at bounding box center [861, 368] width 7 height 6
radio input "true"
click at [890, 412] on label "False" at bounding box center [915, 407] width 125 height 21
click at [865, 411] on input "False" at bounding box center [861, 408] width 7 height 6
radio input "true"
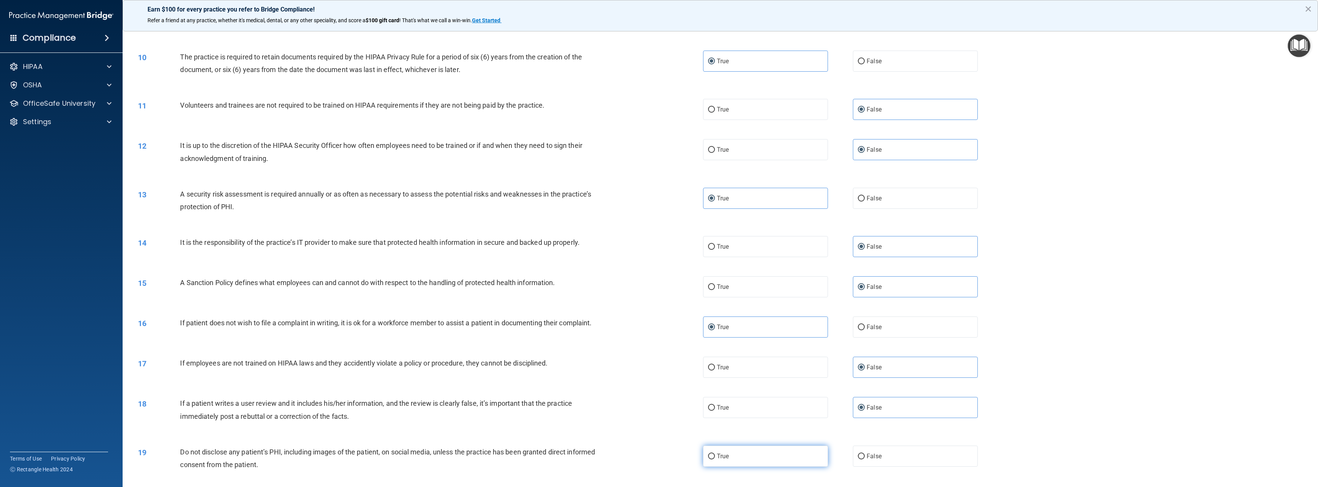
click at [751, 462] on label "True" at bounding box center [765, 456] width 125 height 21
click at [715, 459] on input "True" at bounding box center [711, 457] width 7 height 6
radio input "true"
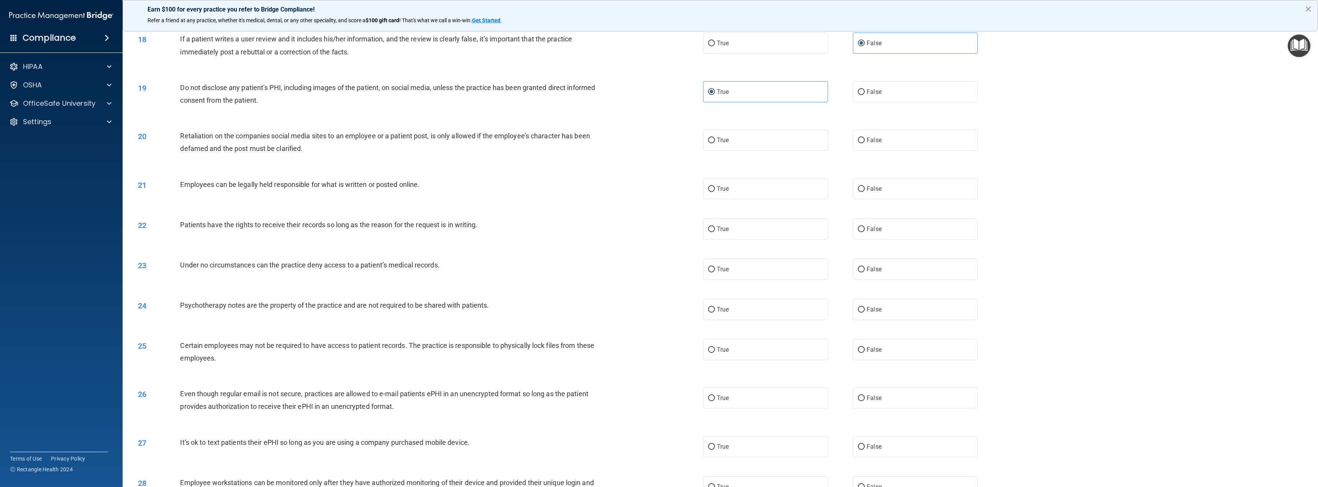
scroll to position [805, 0]
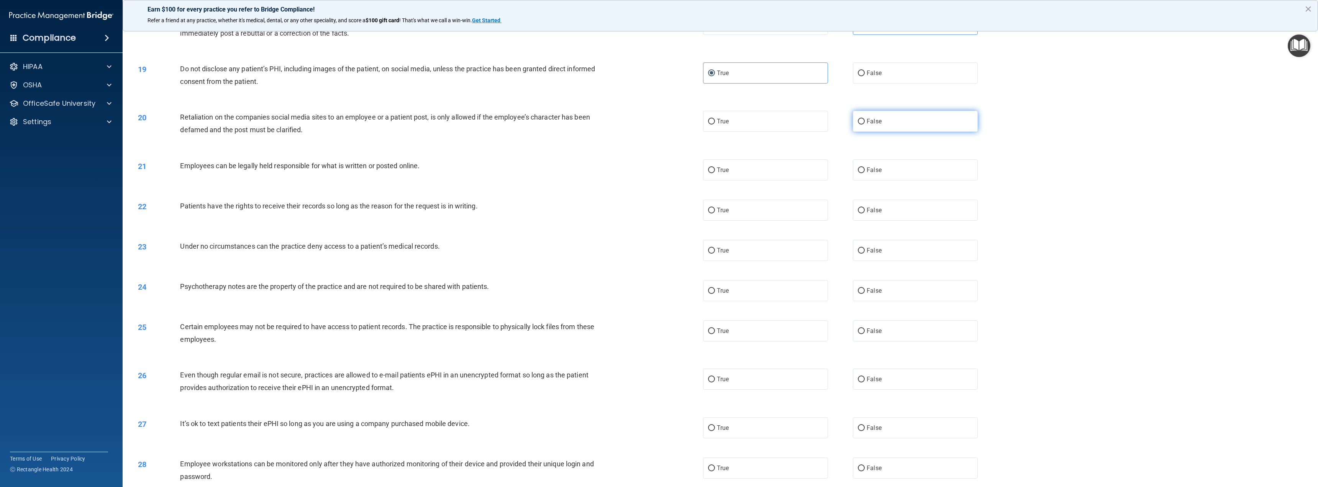
click at [900, 128] on label "False" at bounding box center [915, 121] width 125 height 21
click at [865, 125] on input "False" at bounding box center [861, 122] width 7 height 6
radio input "true"
click at [801, 169] on label "True" at bounding box center [765, 169] width 125 height 21
click at [715, 169] on input "True" at bounding box center [711, 170] width 7 height 6
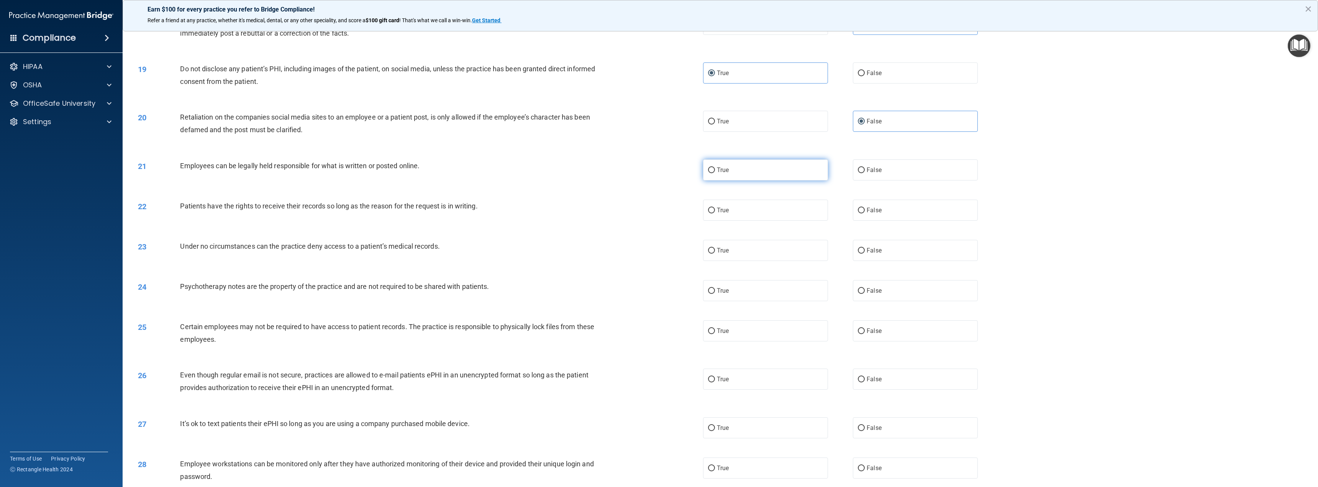
radio input "true"
click at [893, 217] on label "False" at bounding box center [915, 210] width 125 height 21
click at [865, 213] on input "False" at bounding box center [861, 211] width 7 height 6
radio input "true"
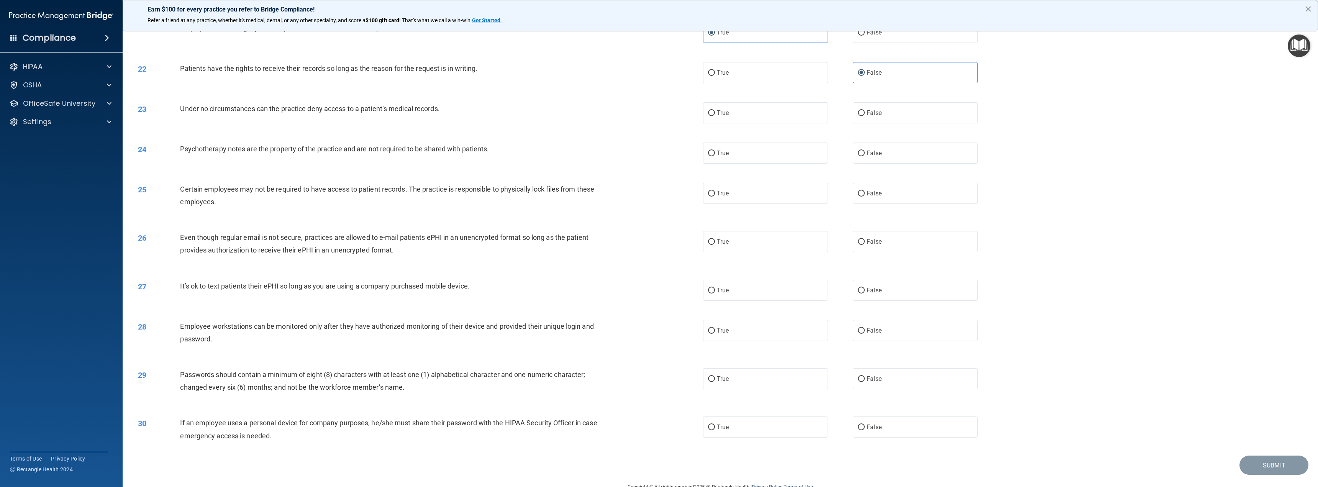
scroll to position [960, 0]
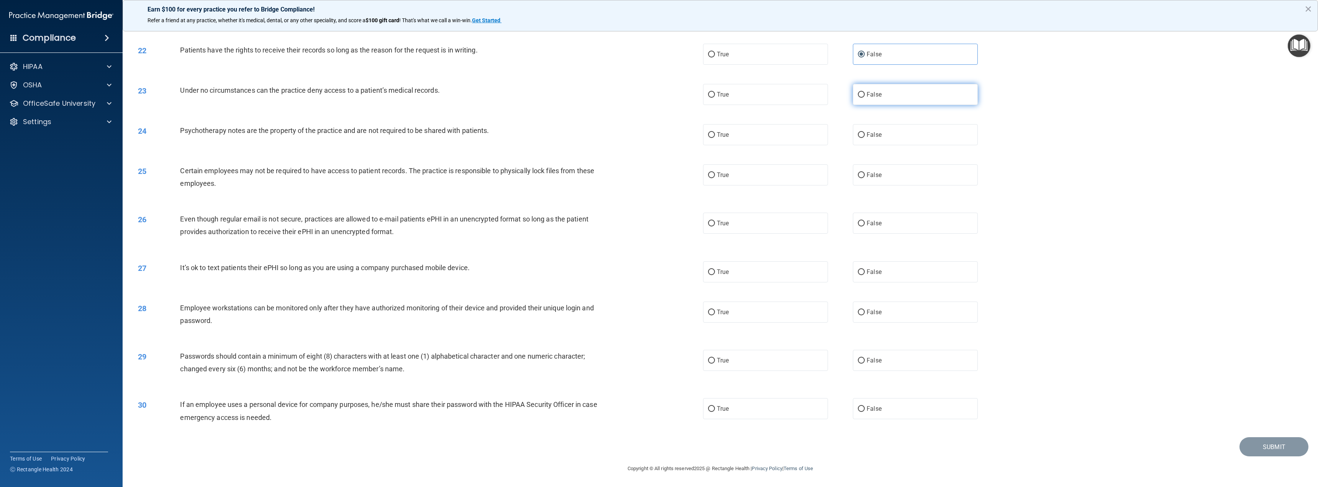
click at [877, 97] on span "False" at bounding box center [874, 94] width 15 height 7
click at [865, 97] on input "False" at bounding box center [861, 95] width 7 height 6
radio input "true"
click at [778, 129] on label "True" at bounding box center [765, 134] width 125 height 21
click at [715, 132] on input "True" at bounding box center [711, 135] width 7 height 6
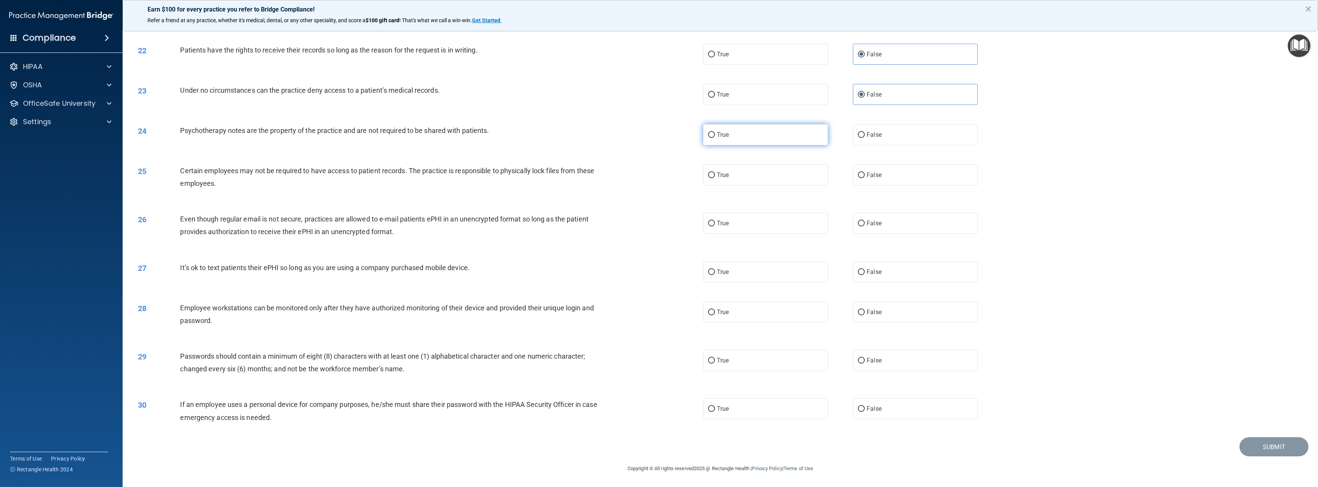
radio input "true"
click at [742, 186] on div "25 Certain employees may not be required to have access to patient records. The…" at bounding box center [720, 179] width 1176 height 48
click at [745, 181] on label "True" at bounding box center [765, 174] width 125 height 21
click at [715, 178] on input "True" at bounding box center [711, 175] width 7 height 6
radio input "true"
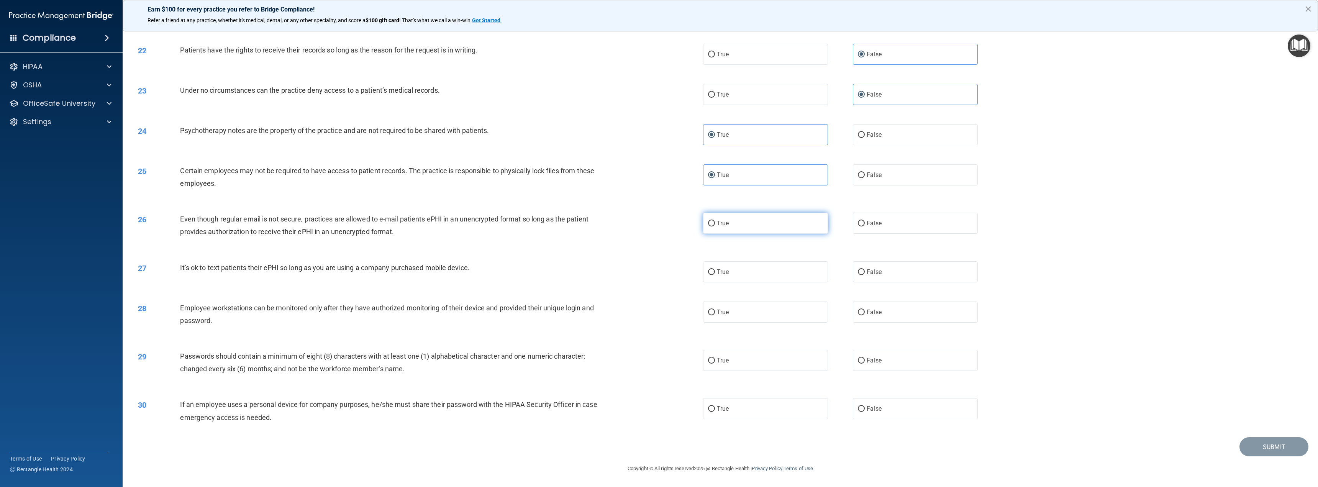
click at [757, 223] on label "True" at bounding box center [765, 223] width 125 height 21
click at [715, 223] on input "True" at bounding box center [711, 224] width 7 height 6
radio input "true"
click at [874, 270] on span "False" at bounding box center [874, 271] width 15 height 7
click at [865, 270] on input "False" at bounding box center [861, 272] width 7 height 6
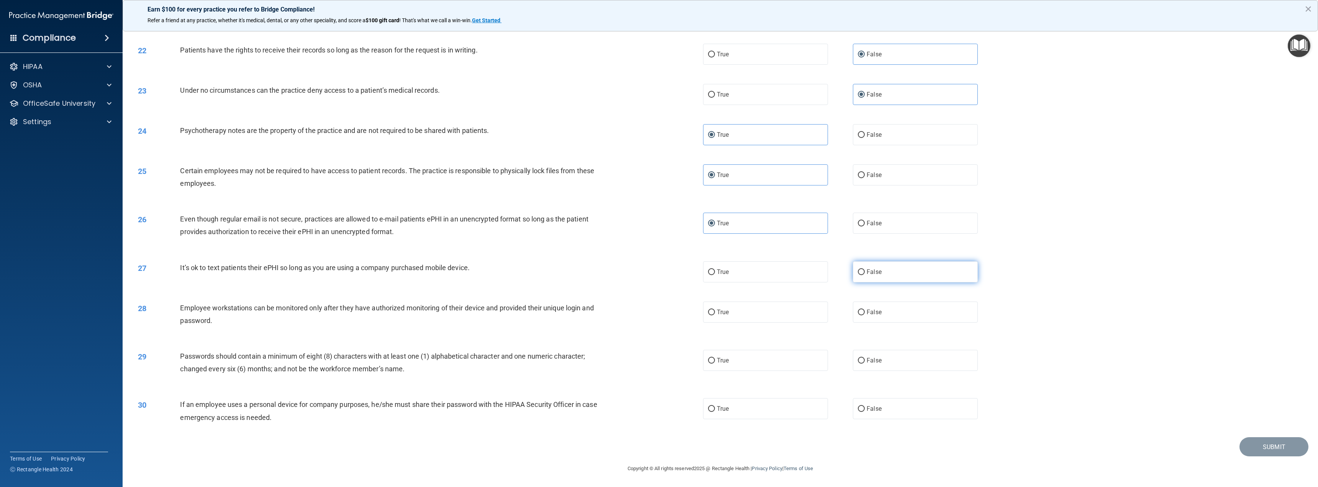
radio input "true"
click at [874, 318] on label "False" at bounding box center [915, 312] width 125 height 21
click at [865, 315] on input "False" at bounding box center [861, 313] width 7 height 6
radio input "true"
click at [771, 369] on label "True" at bounding box center [765, 360] width 125 height 21
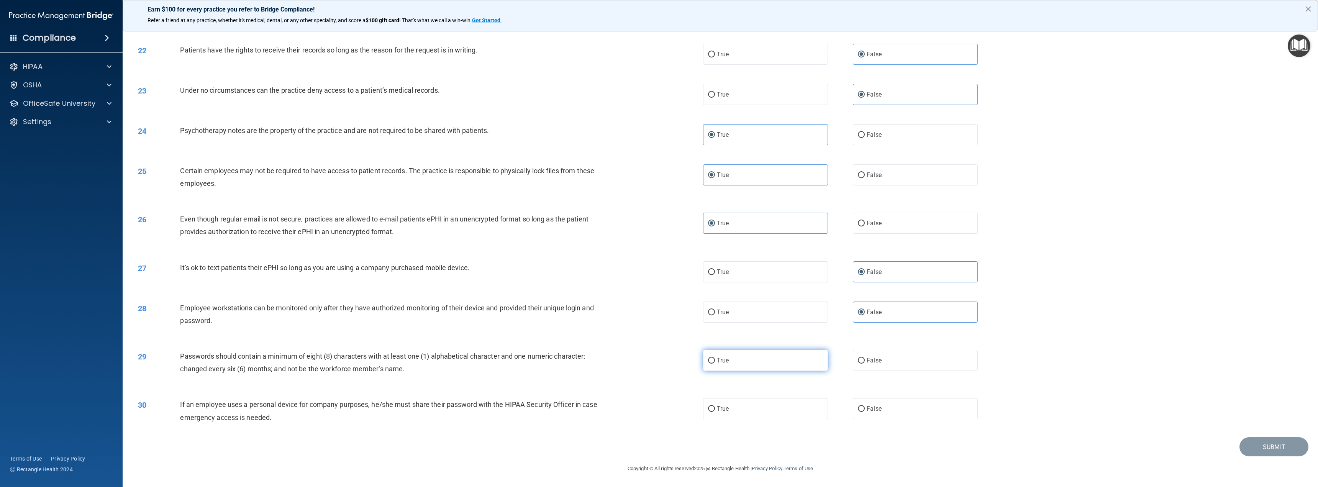
click at [715, 364] on input "True" at bounding box center [711, 361] width 7 height 6
radio input "true"
click at [875, 410] on span "False" at bounding box center [874, 408] width 15 height 7
click at [865, 410] on input "False" at bounding box center [861, 409] width 7 height 6
radio input "true"
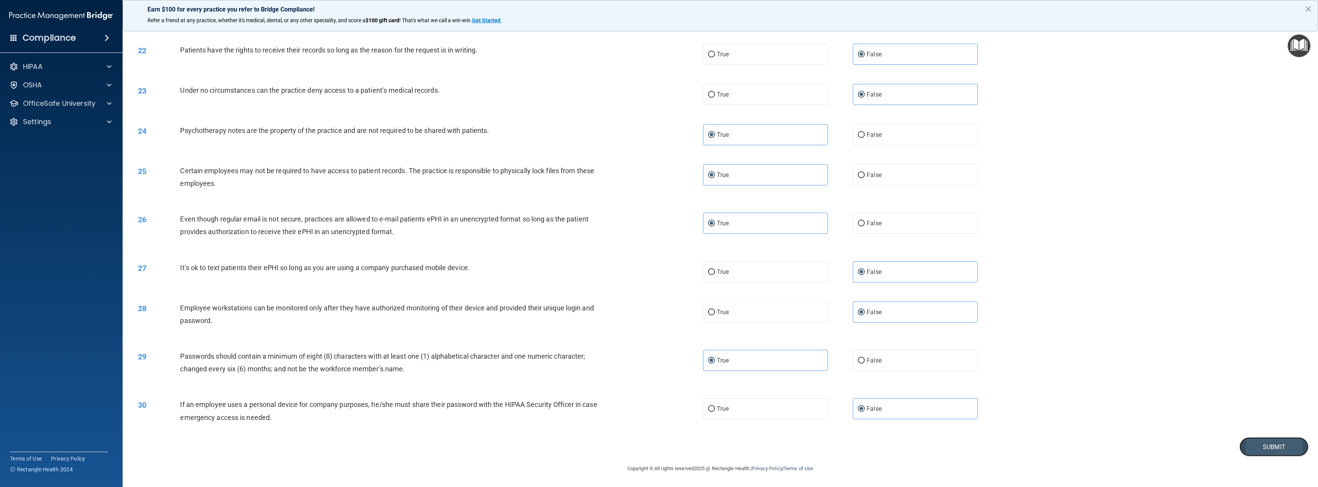
click at [1262, 444] on button "Submit" at bounding box center [1273, 447] width 69 height 20
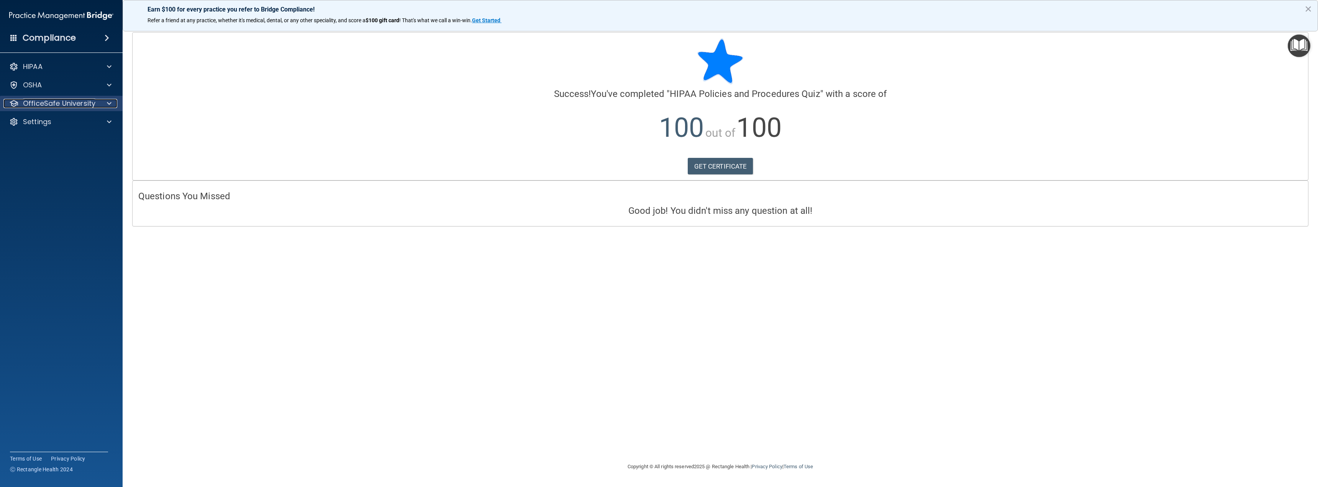
click at [112, 104] on div at bounding box center [107, 103] width 19 height 9
click at [50, 121] on p "HIPAA Training" at bounding box center [36, 122] width 63 height 8
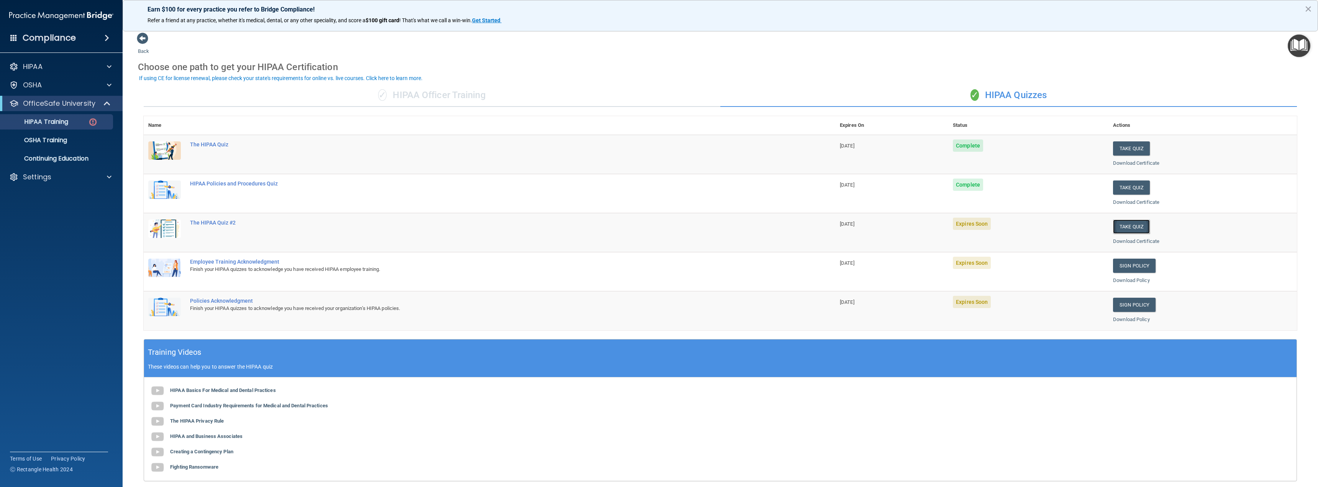
click at [1130, 229] on button "Take Quiz" at bounding box center [1131, 227] width 37 height 14
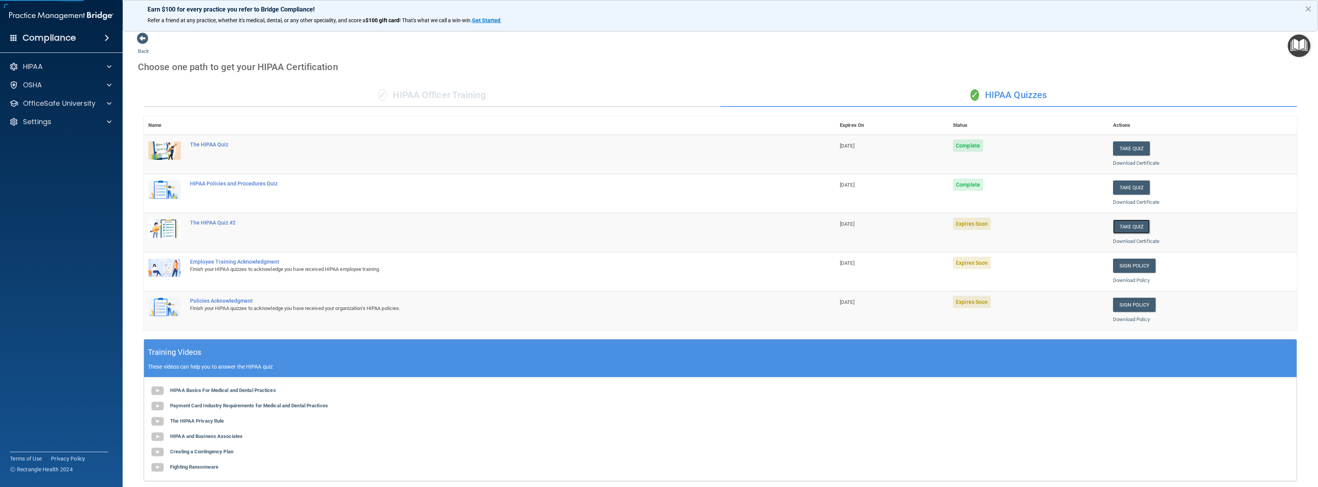
drag, startPoint x: 1113, startPoint y: 231, endPoint x: 1095, endPoint y: 231, distance: 17.2
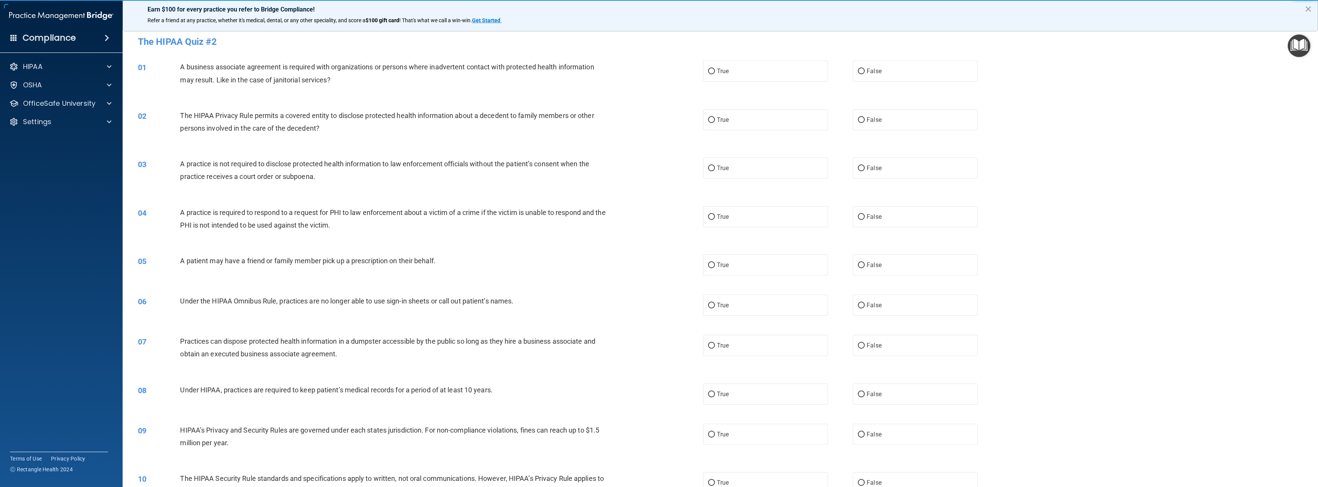
drag, startPoint x: 1095, startPoint y: 231, endPoint x: 1069, endPoint y: 175, distance: 61.9
click at [1069, 175] on div "03 A practice is not required to disclose protected health information to law e…" at bounding box center [720, 172] width 1176 height 48
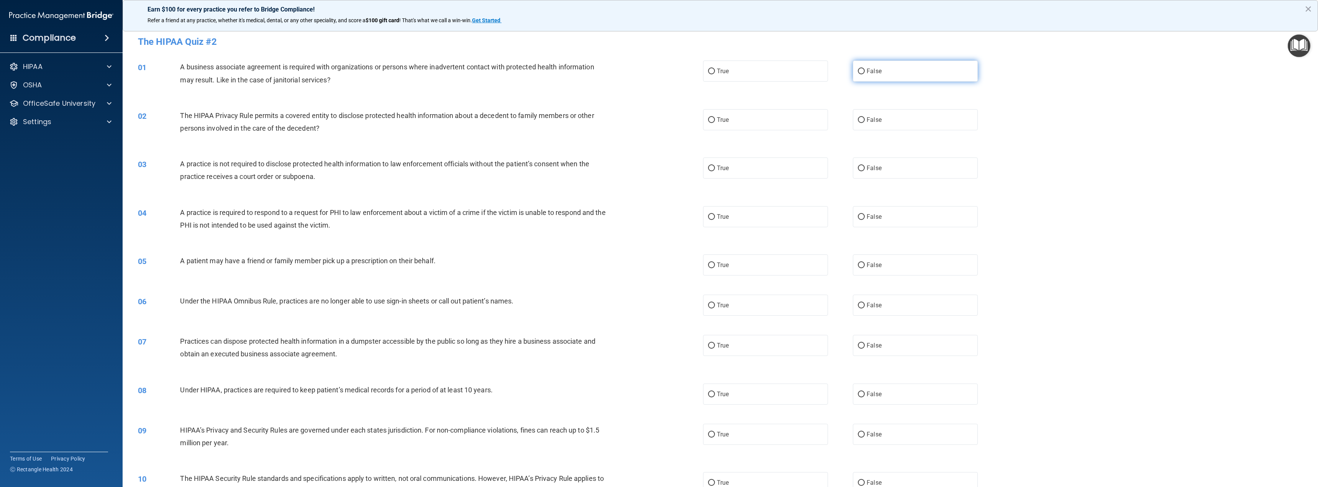
click at [881, 69] on label "False" at bounding box center [915, 71] width 125 height 21
click at [865, 69] on input "False" at bounding box center [861, 72] width 7 height 6
radio input "true"
click at [817, 118] on label "True" at bounding box center [765, 119] width 125 height 21
click at [715, 118] on input "True" at bounding box center [711, 120] width 7 height 6
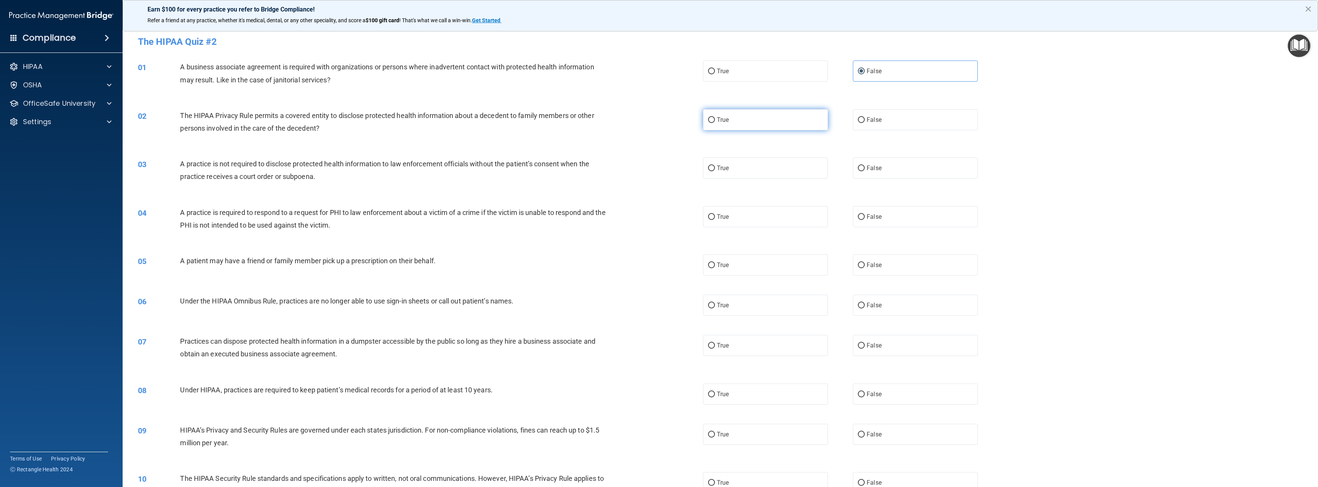
radio input "true"
click at [891, 180] on div "03 A practice is not required to disclose protected health information to law e…" at bounding box center [720, 172] width 1176 height 48
click at [889, 172] on label "False" at bounding box center [915, 167] width 125 height 21
click at [865, 171] on input "False" at bounding box center [861, 169] width 7 height 6
radio input "true"
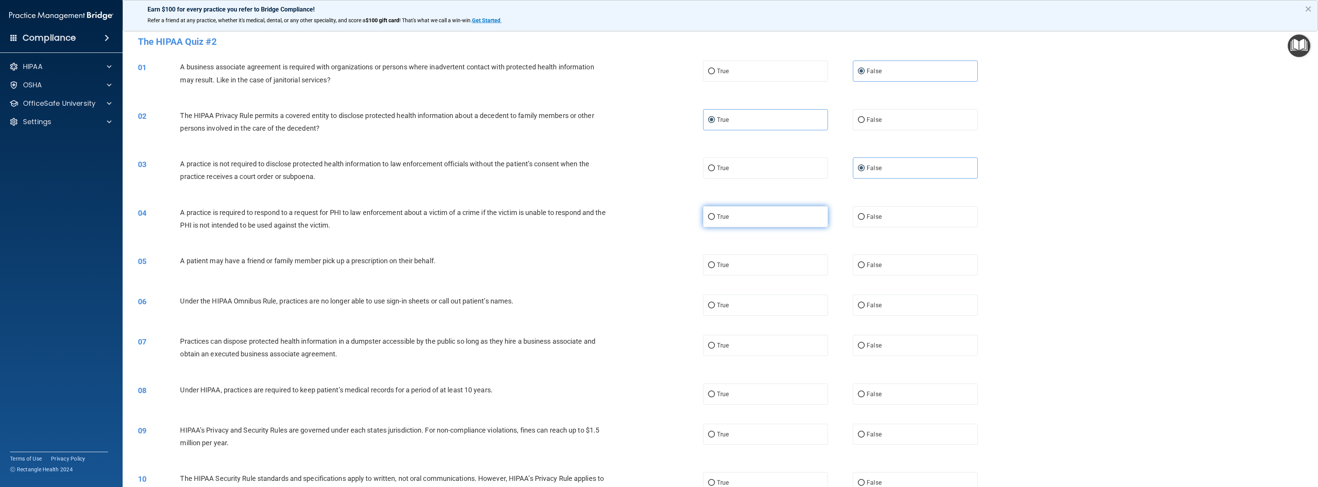
click at [793, 224] on label "True" at bounding box center [765, 216] width 125 height 21
click at [715, 220] on input "True" at bounding box center [711, 217] width 7 height 6
radio input "true"
click at [770, 261] on label "True" at bounding box center [765, 264] width 125 height 21
click at [715, 262] on input "True" at bounding box center [711, 265] width 7 height 6
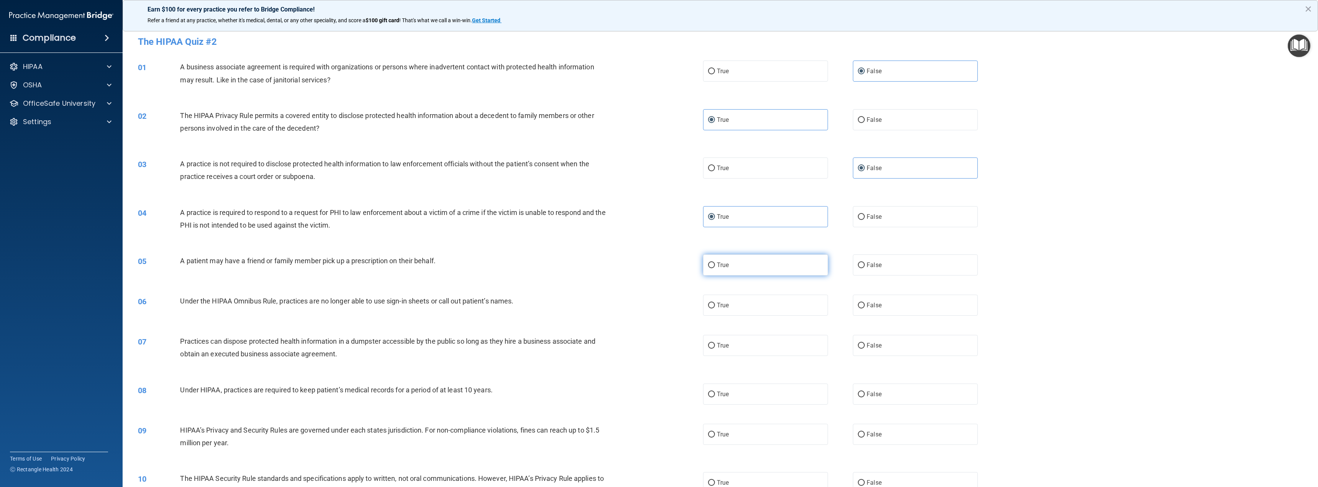
radio input "true"
click at [882, 306] on label "False" at bounding box center [915, 305] width 125 height 21
click at [865, 306] on input "False" at bounding box center [861, 306] width 7 height 6
radio input "true"
click at [884, 343] on label "False" at bounding box center [915, 345] width 125 height 21
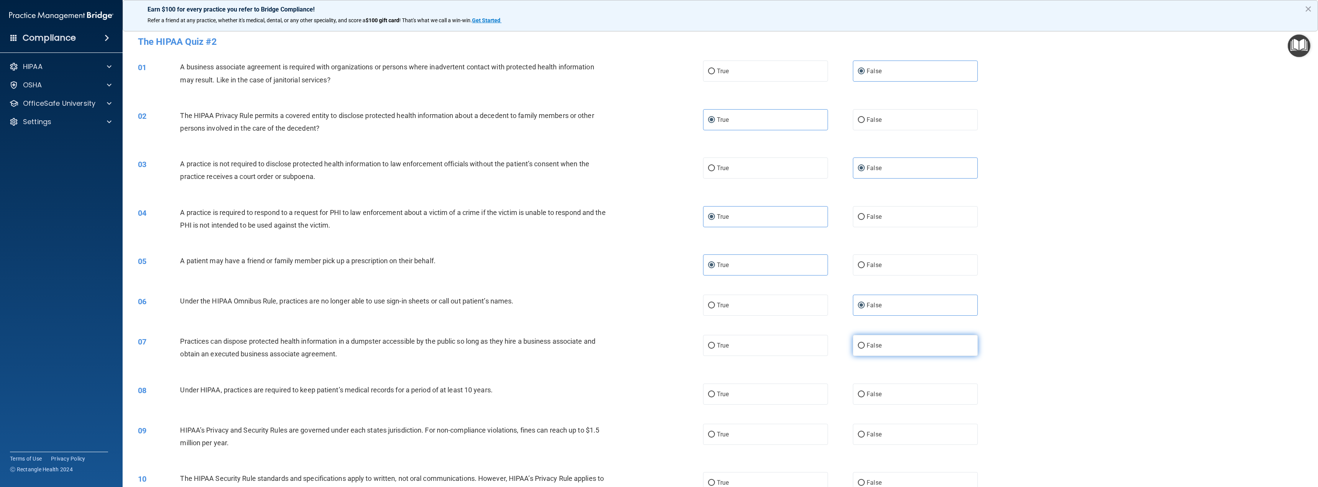
click at [865, 343] on input "False" at bounding box center [861, 346] width 7 height 6
radio input "true"
click at [883, 386] on label "False" at bounding box center [915, 394] width 125 height 21
click at [865, 392] on input "False" at bounding box center [861, 395] width 7 height 6
radio input "true"
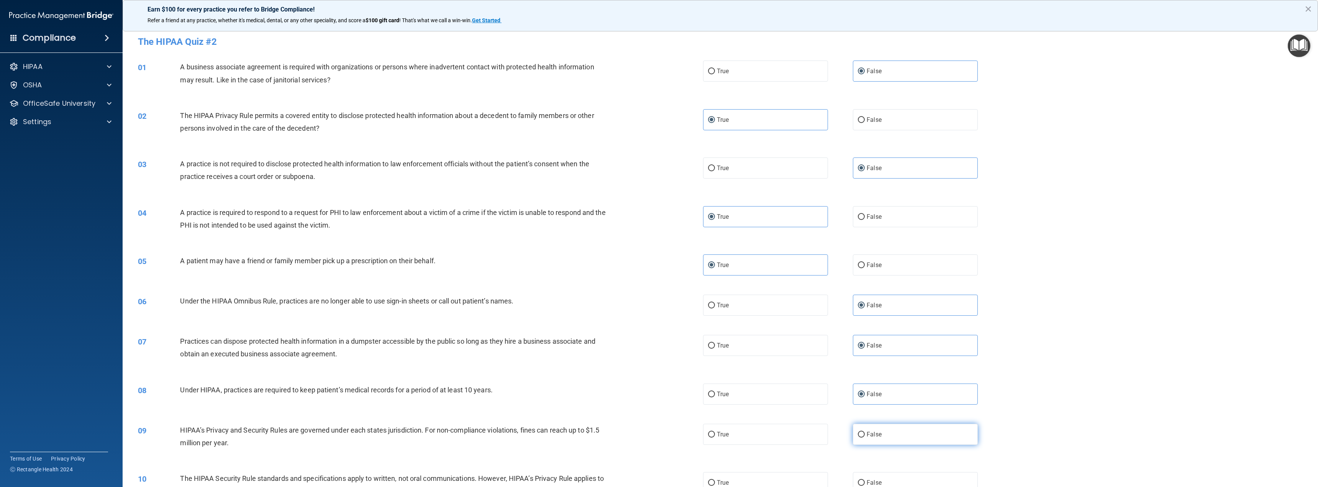
click at [880, 428] on label "False" at bounding box center [915, 434] width 125 height 21
click at [865, 432] on input "False" at bounding box center [861, 435] width 7 height 6
radio input "true"
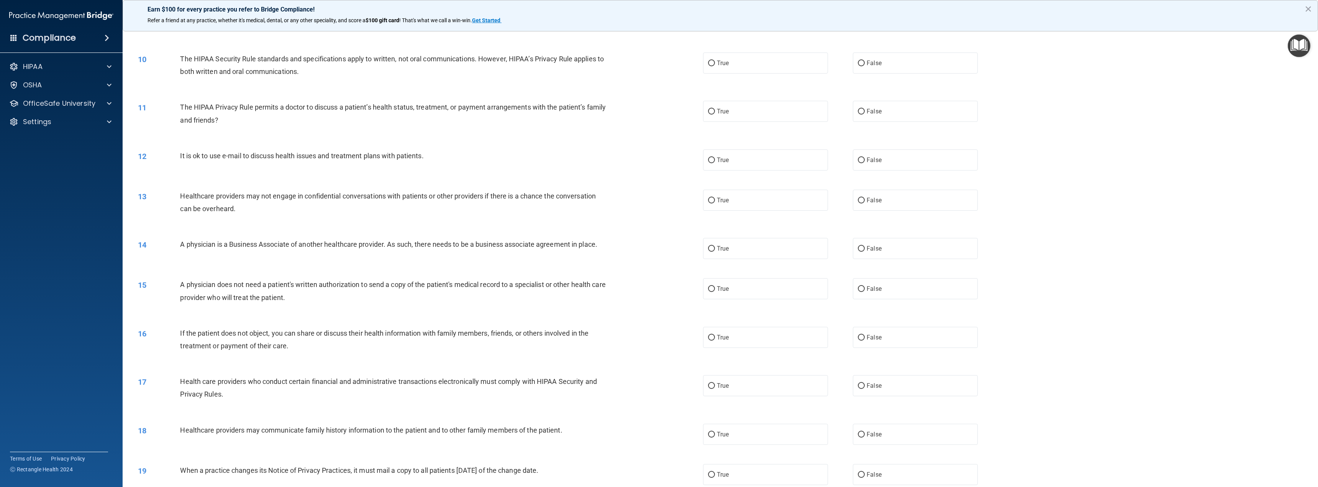
scroll to position [421, 0]
click at [735, 67] on label "True" at bounding box center [765, 61] width 125 height 21
click at [715, 64] on input "True" at bounding box center [711, 62] width 7 height 6
radio input "true"
click at [752, 110] on label "True" at bounding box center [765, 109] width 125 height 21
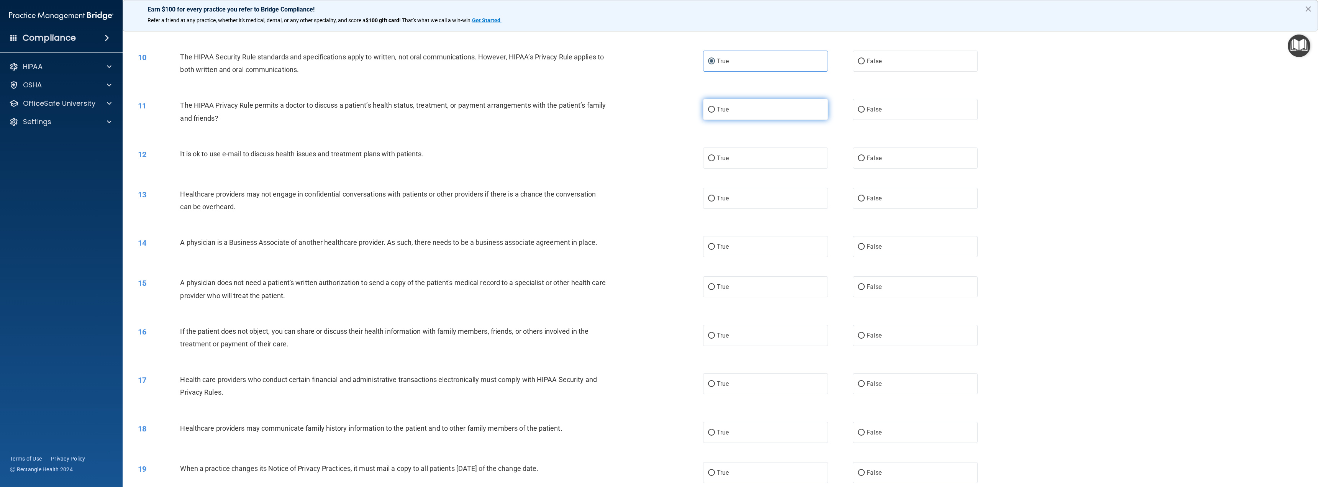
click at [715, 110] on input "True" at bounding box center [711, 110] width 7 height 6
radio input "true"
click at [753, 152] on label "True" at bounding box center [765, 158] width 125 height 21
click at [715, 156] on input "True" at bounding box center [711, 159] width 7 height 6
radio input "true"
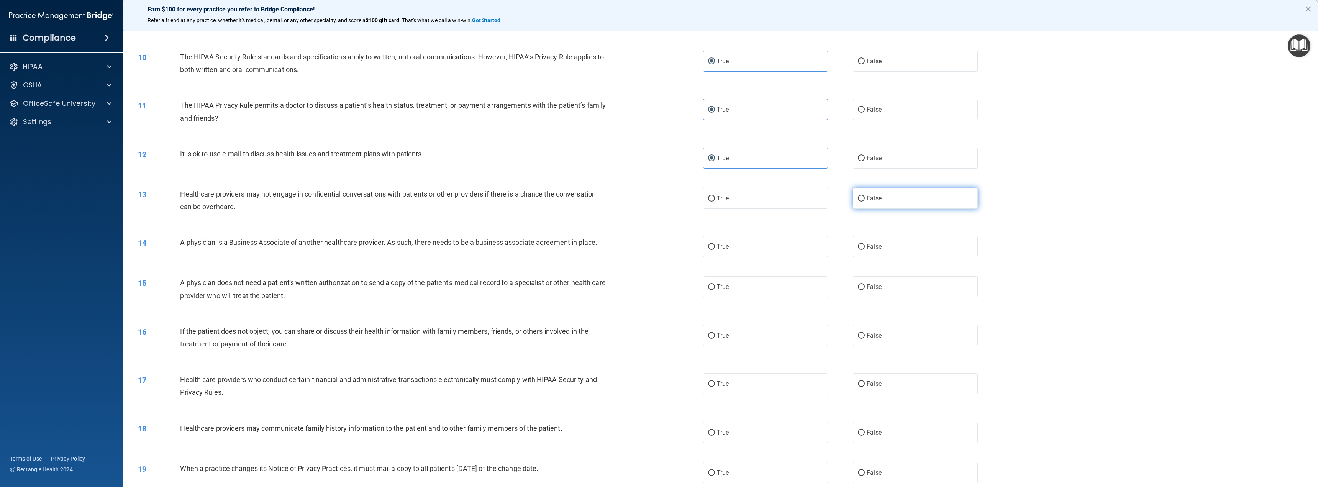
click at [873, 199] on span "False" at bounding box center [874, 198] width 15 height 7
click at [865, 199] on input "False" at bounding box center [861, 199] width 7 height 6
radio input "true"
click at [885, 249] on label "False" at bounding box center [915, 246] width 125 height 21
click at [865, 249] on input "False" at bounding box center [861, 247] width 7 height 6
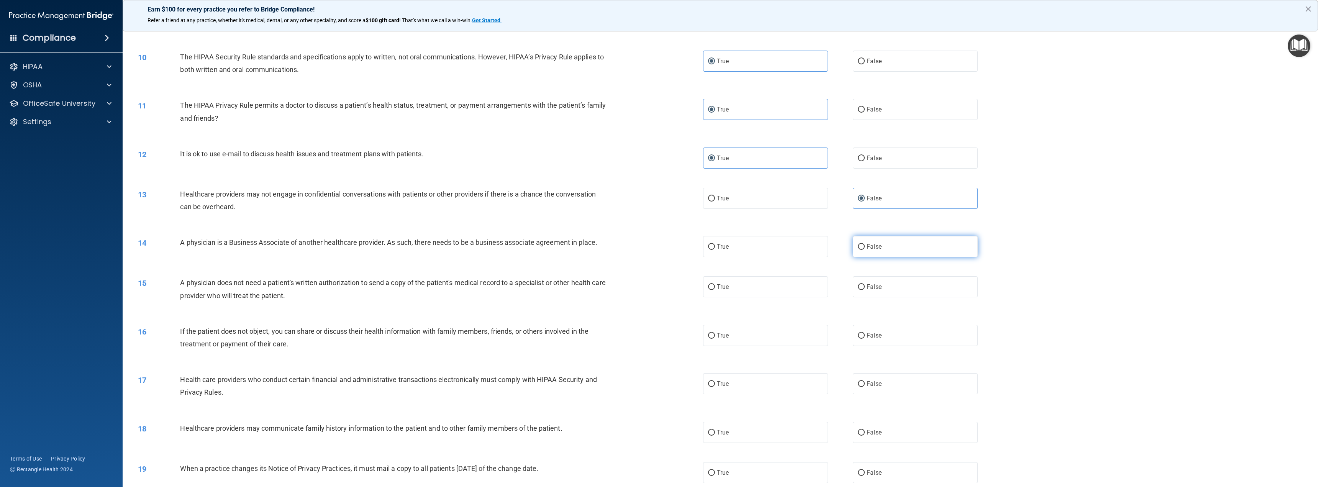
radio input "true"
click at [749, 286] on label "True" at bounding box center [765, 286] width 125 height 21
click at [715, 286] on input "True" at bounding box center [711, 287] width 7 height 6
radio input "true"
click at [742, 333] on label "True" at bounding box center [765, 335] width 125 height 21
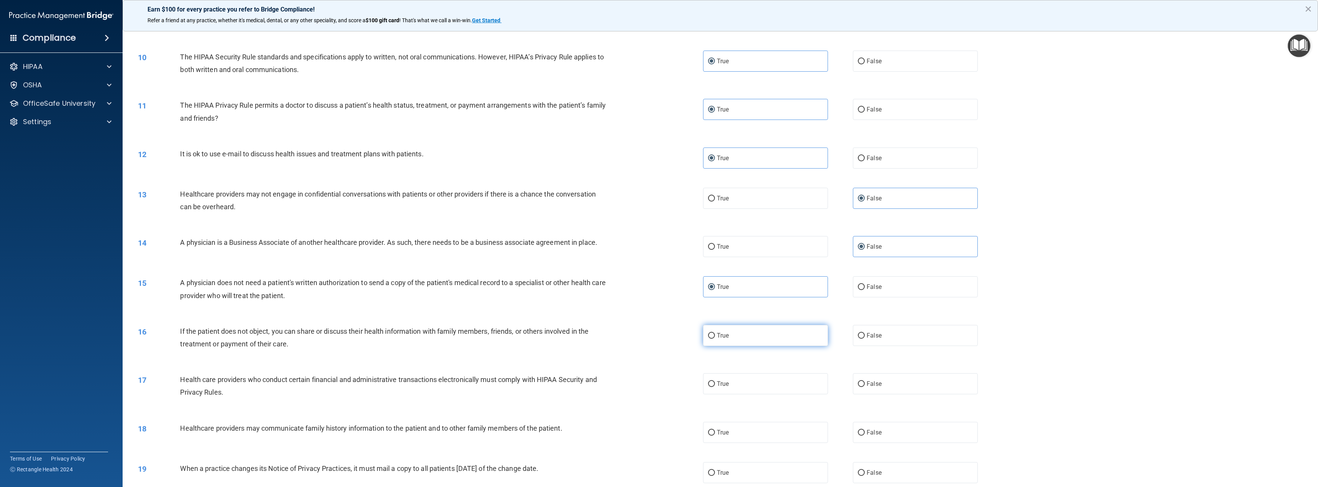
click at [715, 333] on input "True" at bounding box center [711, 336] width 7 height 6
radio input "true"
click at [734, 382] on label "True" at bounding box center [765, 383] width 125 height 21
click at [715, 382] on input "True" at bounding box center [711, 384] width 7 height 6
radio input "true"
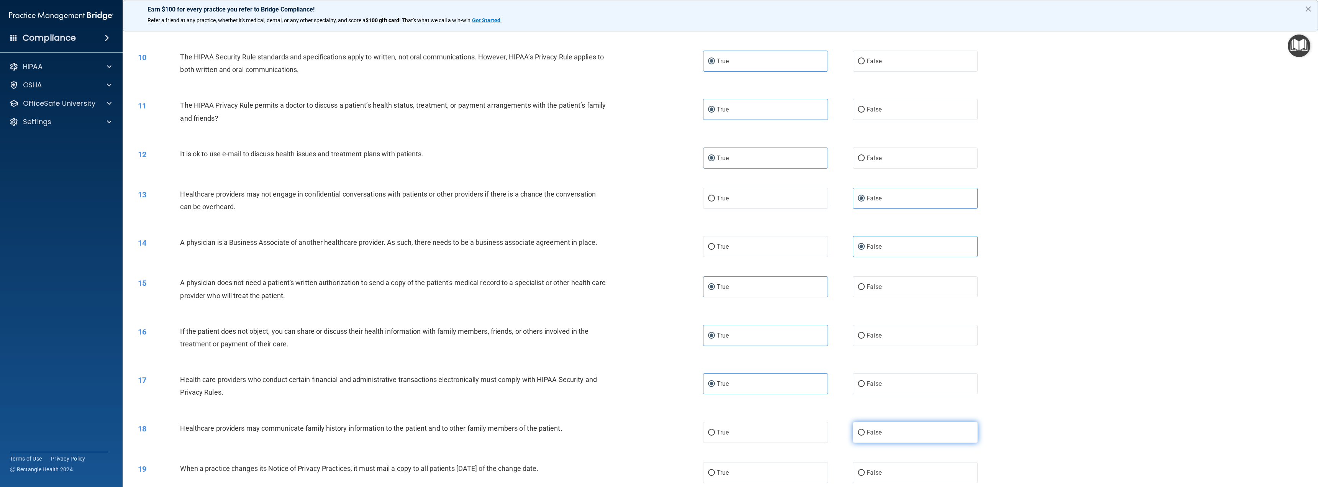
click at [873, 428] on label "False" at bounding box center [915, 432] width 125 height 21
click at [865, 430] on input "False" at bounding box center [861, 433] width 7 height 6
radio input "true"
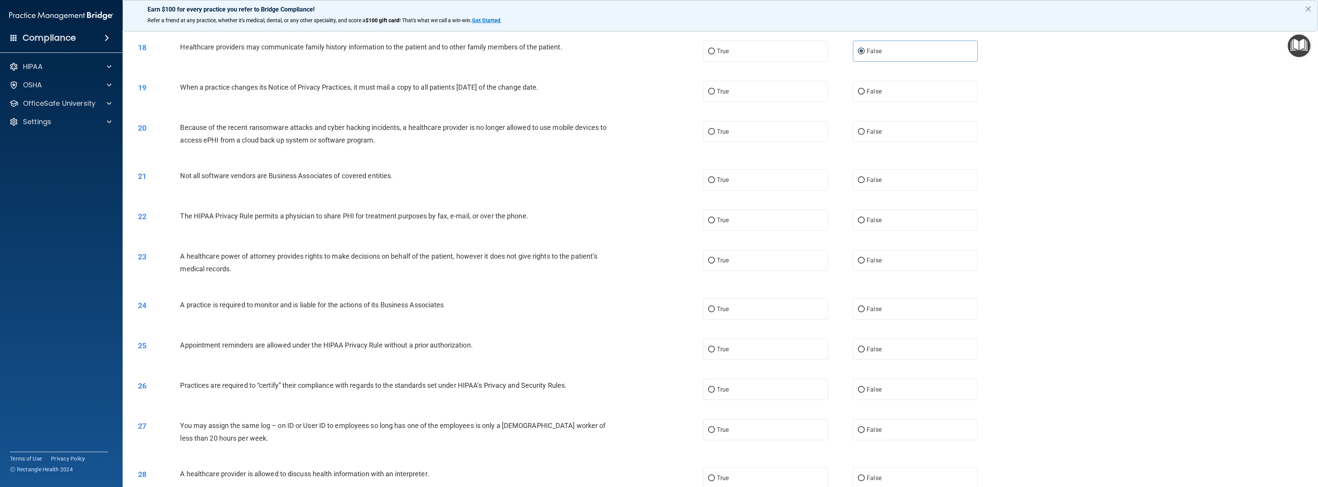
scroll to position [805, 0]
click at [880, 89] on label "False" at bounding box center [915, 89] width 125 height 21
click at [865, 89] on input "False" at bounding box center [861, 90] width 7 height 6
radio input "true"
click at [883, 129] on label "False" at bounding box center [915, 129] width 125 height 21
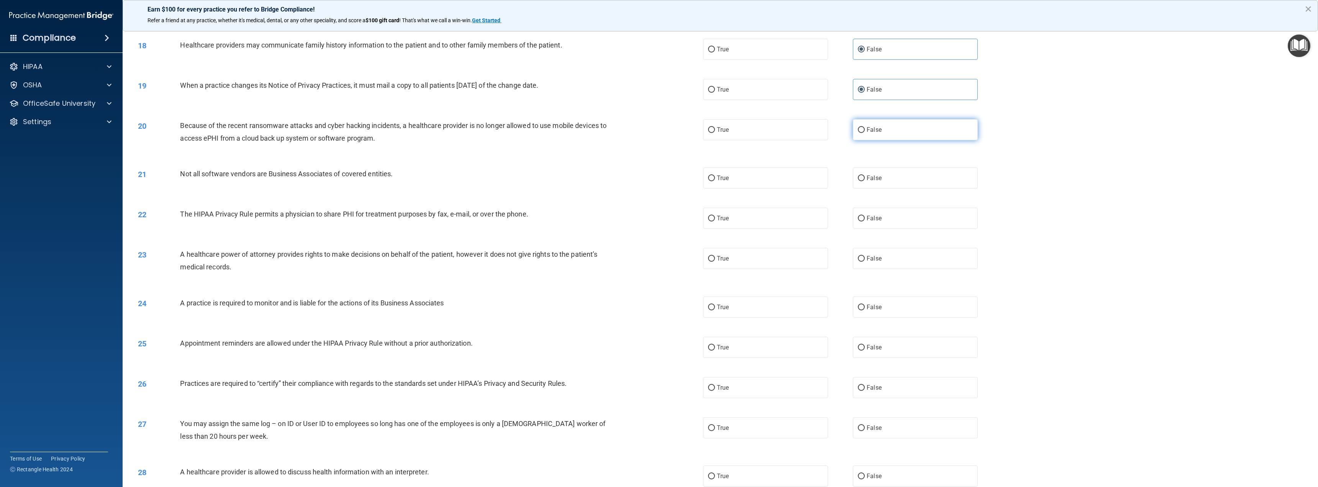
click at [865, 129] on input "False" at bounding box center [861, 130] width 7 height 6
radio input "true"
click at [798, 186] on label "True" at bounding box center [765, 177] width 125 height 21
click at [715, 181] on input "True" at bounding box center [711, 178] width 7 height 6
radio input "true"
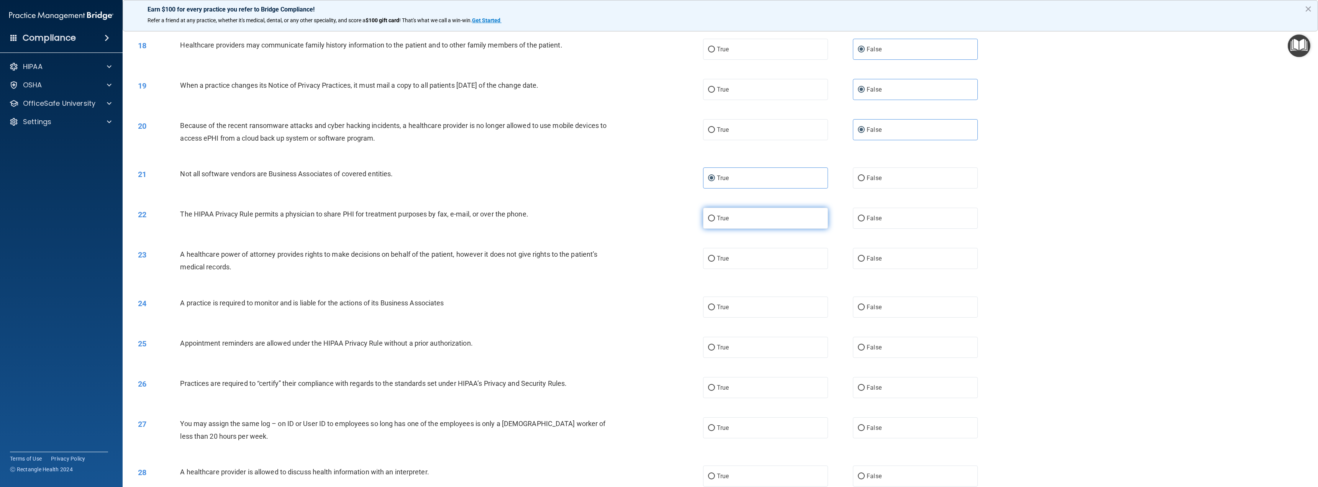
click at [777, 221] on label "True" at bounding box center [765, 218] width 125 height 21
click at [715, 221] on input "True" at bounding box center [711, 219] width 7 height 6
radio input "true"
click at [875, 259] on span "False" at bounding box center [874, 258] width 15 height 7
click at [865, 259] on input "False" at bounding box center [861, 259] width 7 height 6
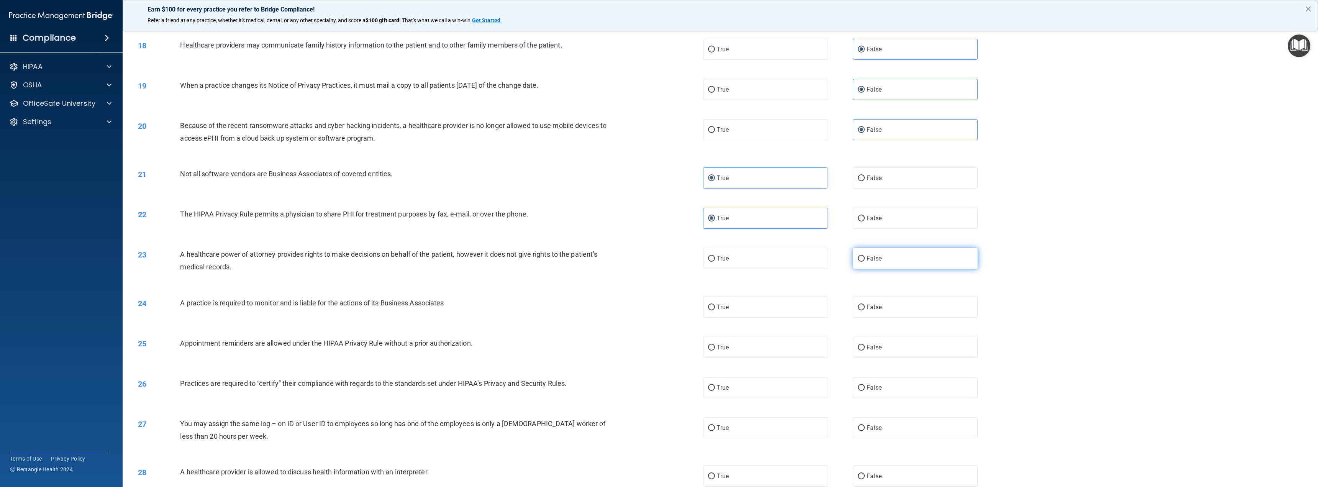
radio input "true"
click at [892, 310] on label "False" at bounding box center [915, 307] width 125 height 21
click at [865, 310] on input "False" at bounding box center [861, 308] width 7 height 6
radio input "true"
click at [792, 347] on label "True" at bounding box center [765, 347] width 125 height 21
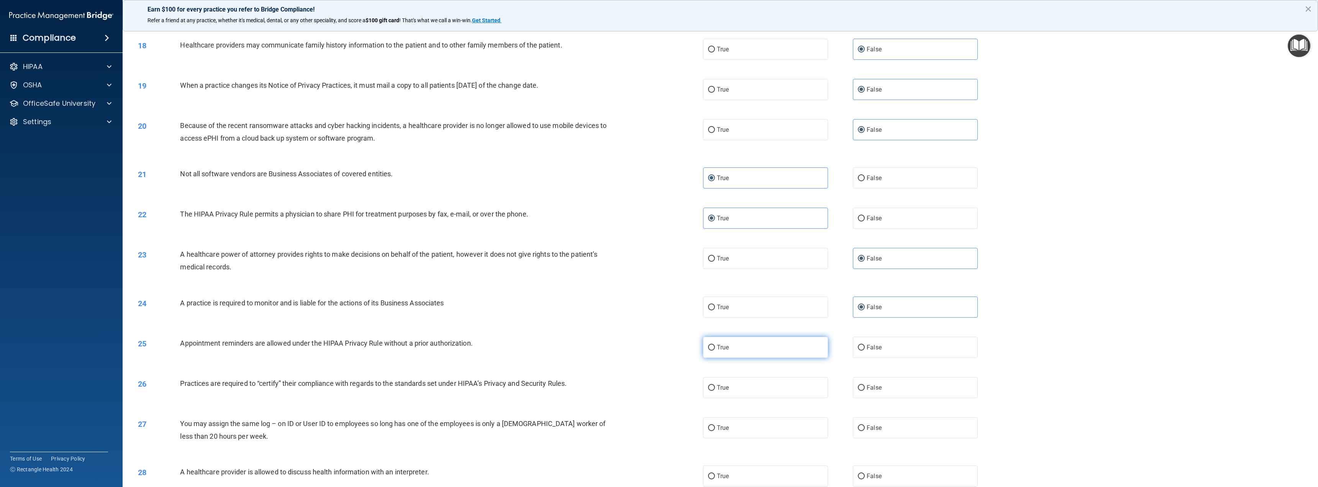
click at [715, 347] on input "True" at bounding box center [711, 348] width 7 height 6
radio input "true"
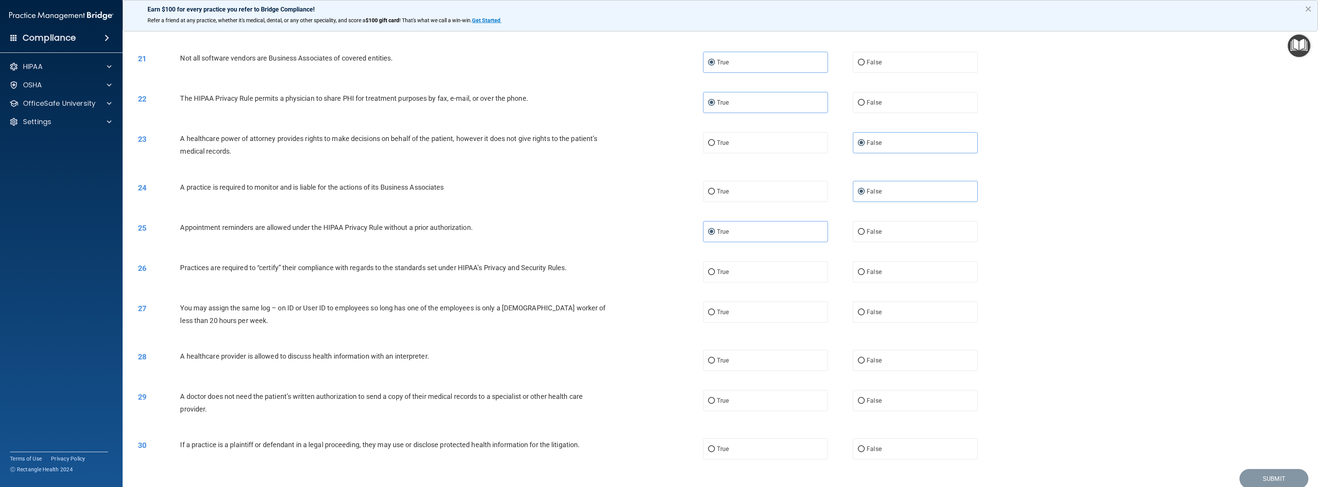
scroll to position [952, 0]
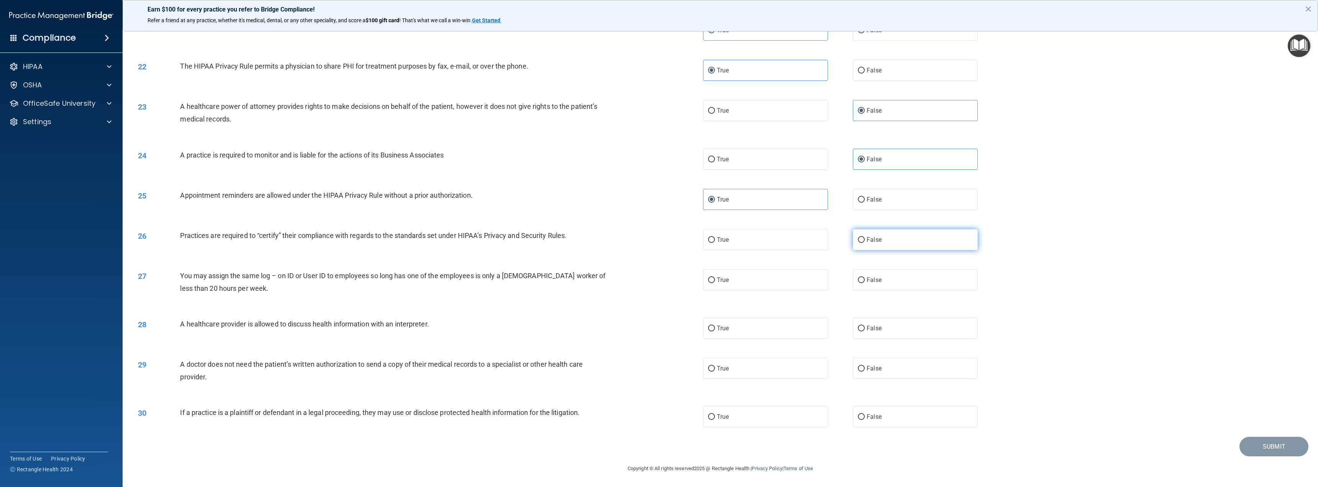
click at [872, 245] on label "False" at bounding box center [915, 239] width 125 height 21
click at [865, 243] on input "False" at bounding box center [861, 240] width 7 height 6
radio input "true"
click at [886, 281] on label "False" at bounding box center [915, 279] width 125 height 21
click at [865, 281] on input "False" at bounding box center [861, 280] width 7 height 6
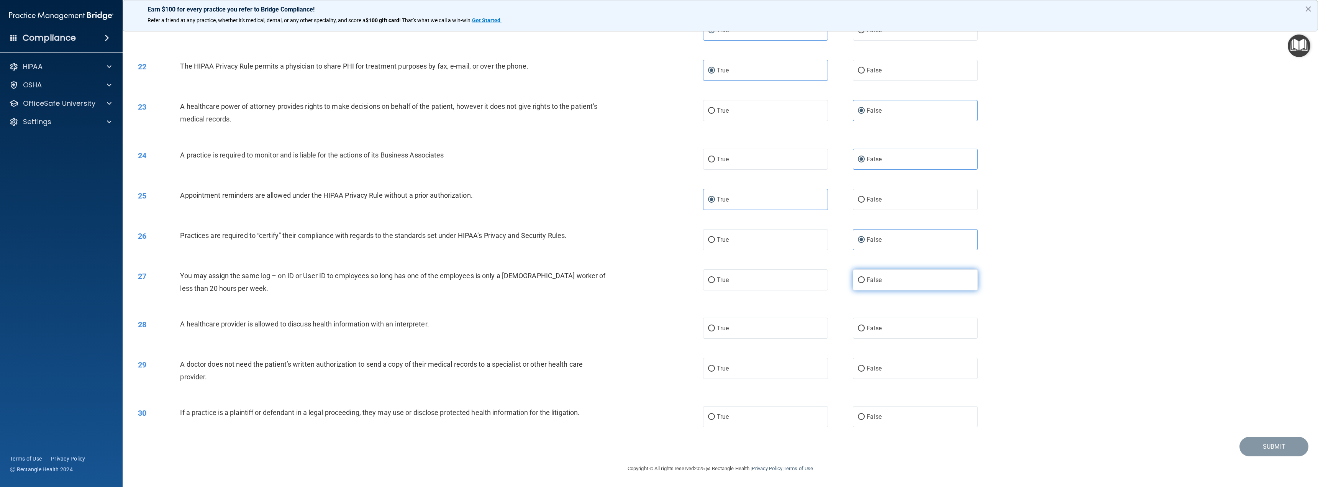
radio input "true"
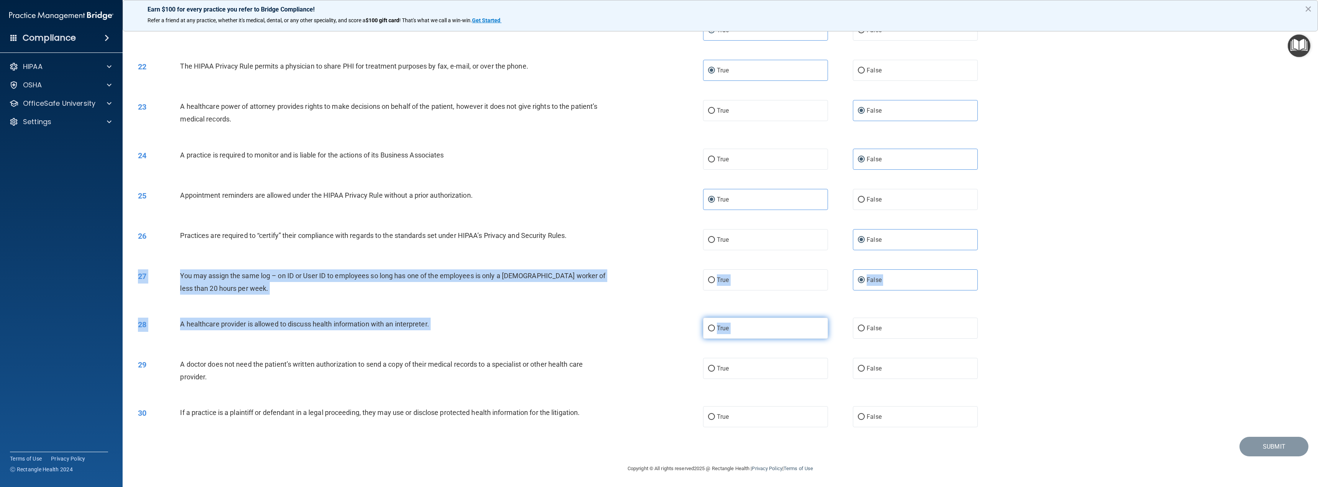
drag, startPoint x: 867, startPoint y: 298, endPoint x: 814, endPoint y: 335, distance: 63.9
click at [789, 332] on label "True" at bounding box center [765, 328] width 125 height 21
click at [715, 331] on input "True" at bounding box center [711, 329] width 7 height 6
radio input "true"
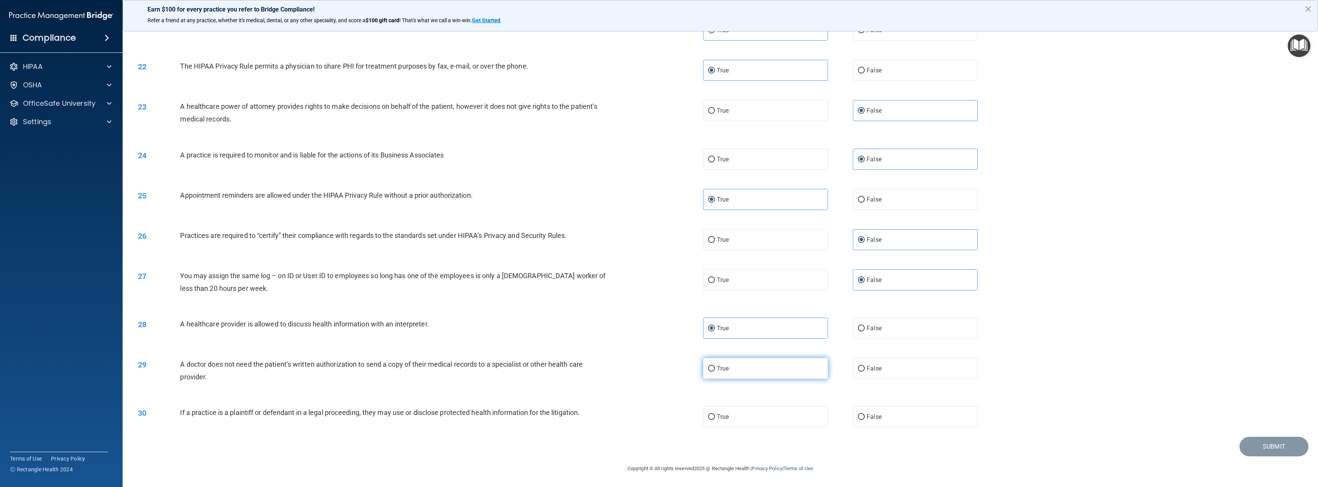
click at [757, 368] on label "True" at bounding box center [765, 368] width 125 height 21
click at [715, 368] on input "True" at bounding box center [711, 369] width 7 height 6
radio input "true"
click at [933, 434] on div "30 If a practice is a plaintiff or defendant in a legal proceeding, they may us…" at bounding box center [720, 417] width 1176 height 40
click at [878, 375] on label "False" at bounding box center [915, 368] width 125 height 21
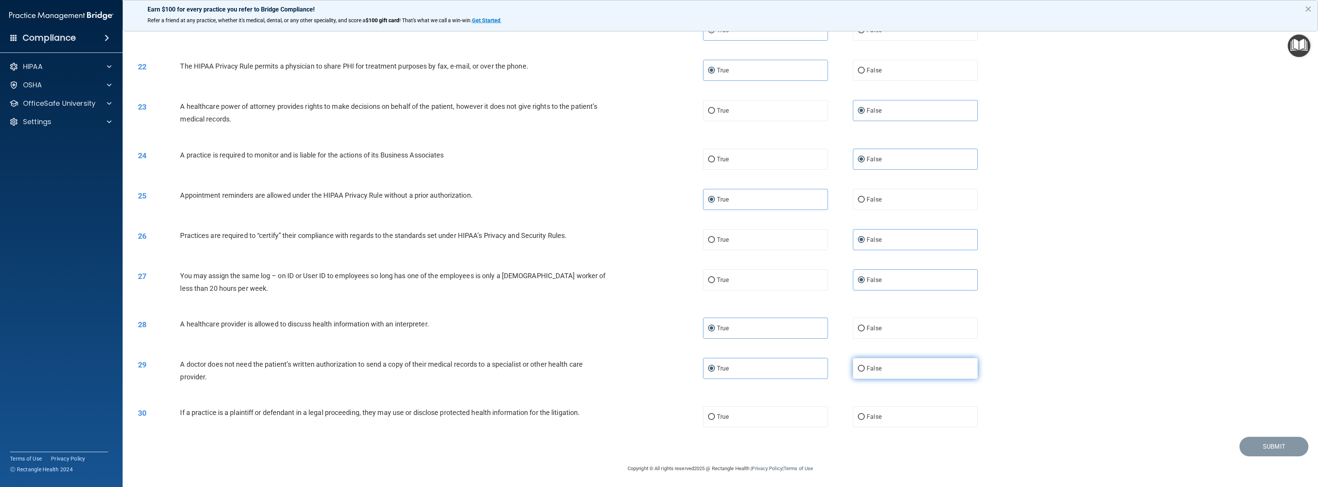
click at [865, 372] on input "False" at bounding box center [861, 369] width 7 height 6
radio input "true"
radio input "false"
drag, startPoint x: 874, startPoint y: 393, endPoint x: 874, endPoint y: 398, distance: 5.8
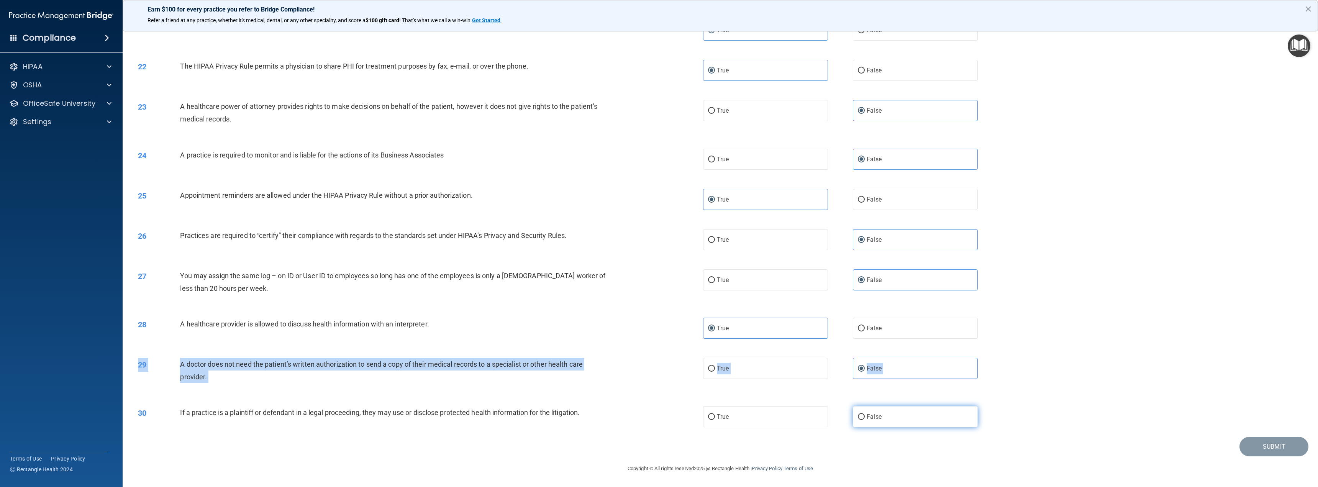
click at [880, 416] on label "False" at bounding box center [915, 416] width 125 height 21
click at [865, 416] on input "False" at bounding box center [861, 417] width 7 height 6
radio input "true"
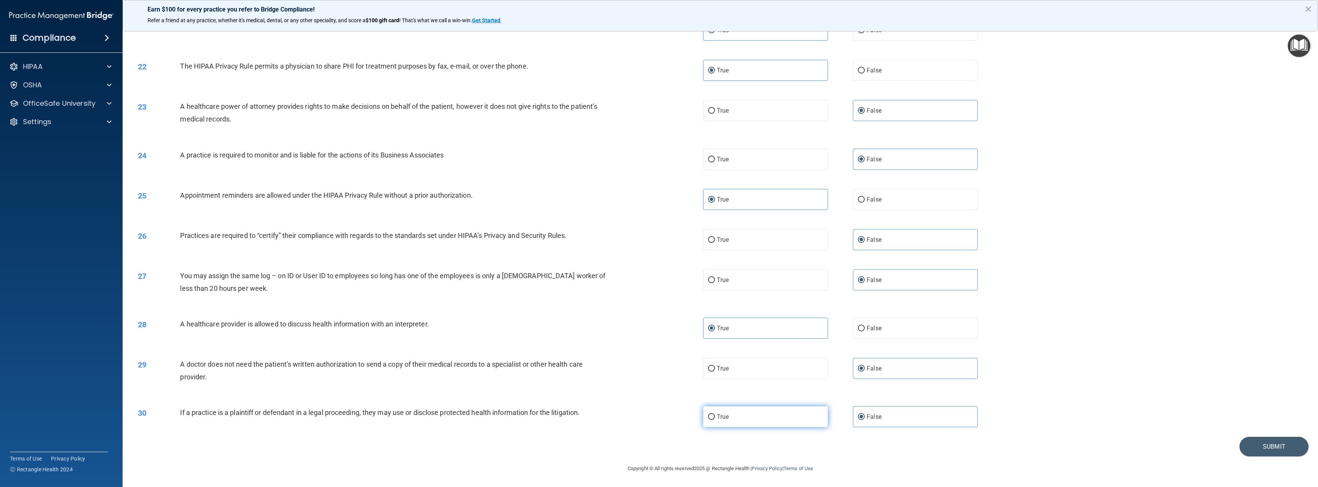
click at [770, 418] on label "True" at bounding box center [765, 416] width 125 height 21
click at [715, 418] on input "True" at bounding box center [711, 417] width 7 height 6
radio input "true"
radio input "false"
click at [1267, 445] on button "Submit" at bounding box center [1273, 447] width 69 height 20
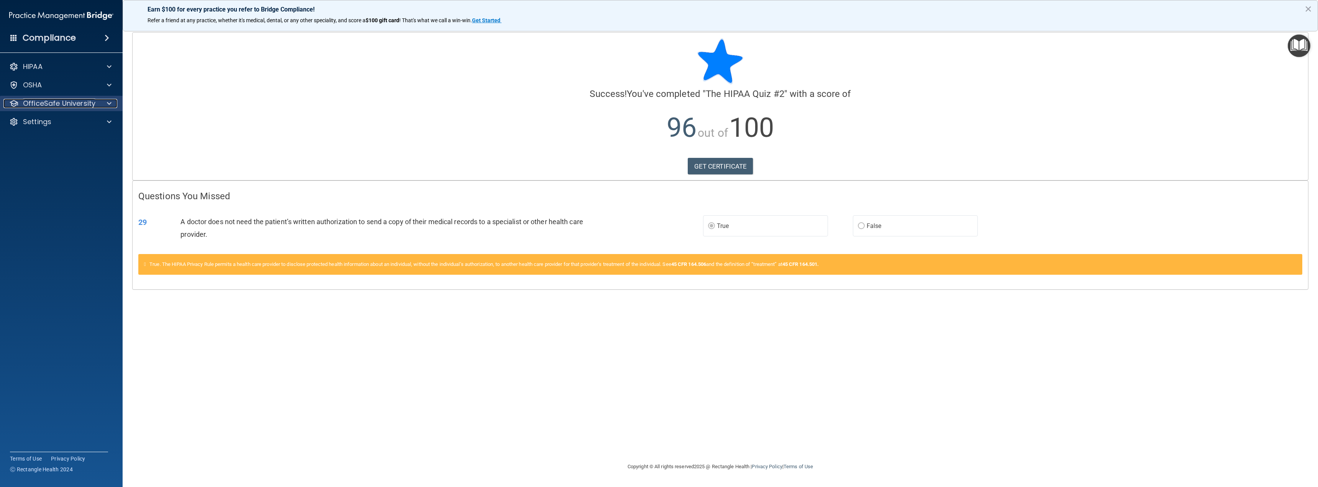
click at [107, 104] on div at bounding box center [107, 103] width 19 height 9
drag, startPoint x: 107, startPoint y: 104, endPoint x: 61, endPoint y: 118, distance: 47.6
click at [61, 118] on p "HIPAA Training" at bounding box center [36, 122] width 63 height 8
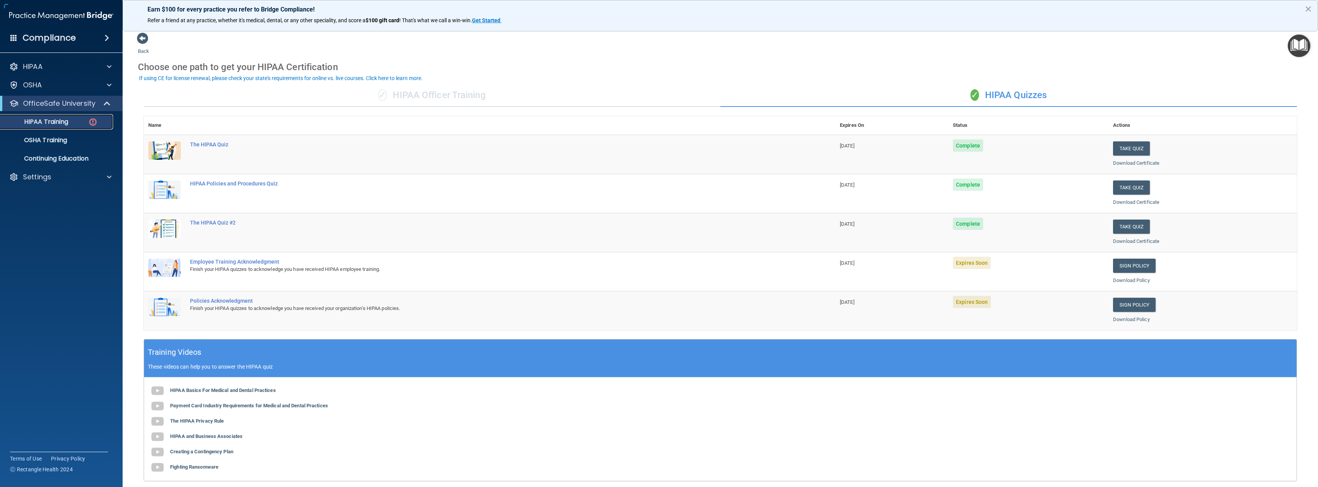
click at [61, 121] on p "HIPAA Training" at bounding box center [36, 122] width 63 height 8
click at [1130, 269] on link "Sign Policy" at bounding box center [1134, 266] width 43 height 14
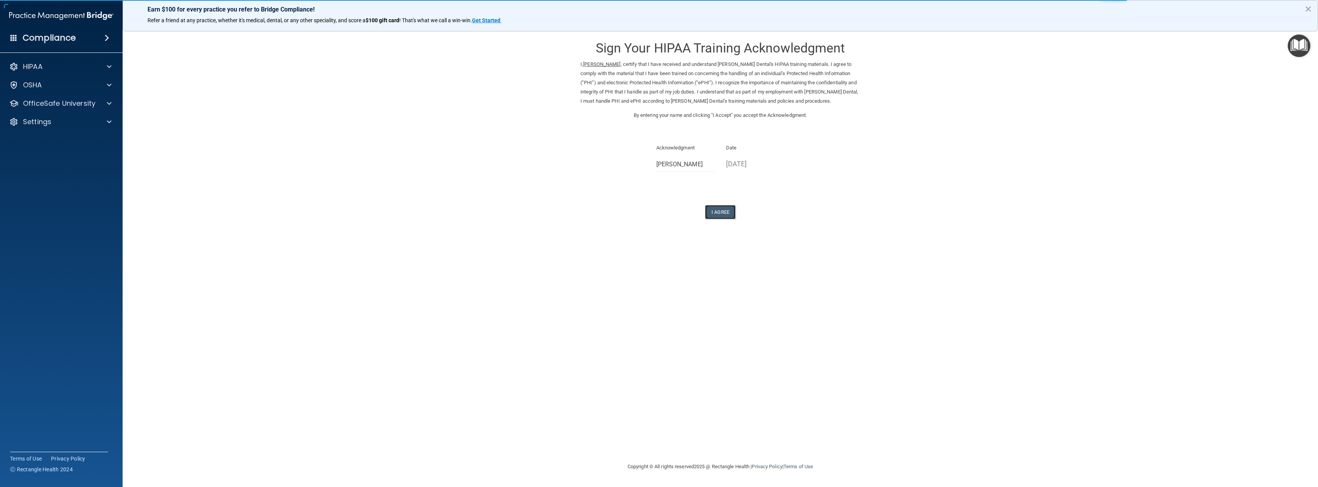
click at [719, 210] on button "I Agree" at bounding box center [720, 212] width 31 height 14
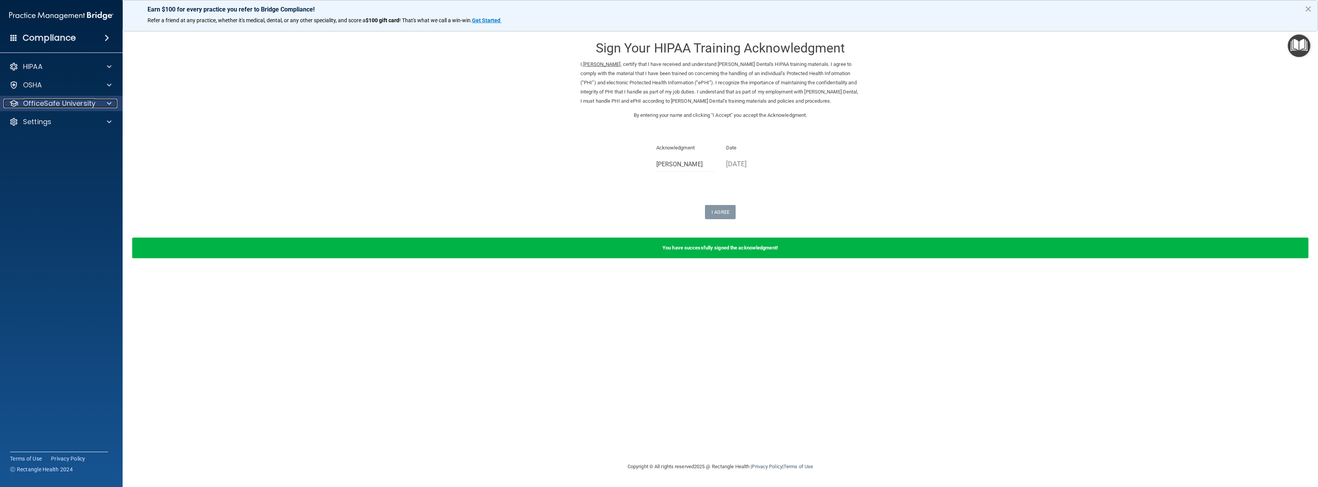
click at [110, 102] on span at bounding box center [109, 103] width 5 height 9
click at [63, 121] on p "HIPAA Training" at bounding box center [36, 122] width 63 height 8
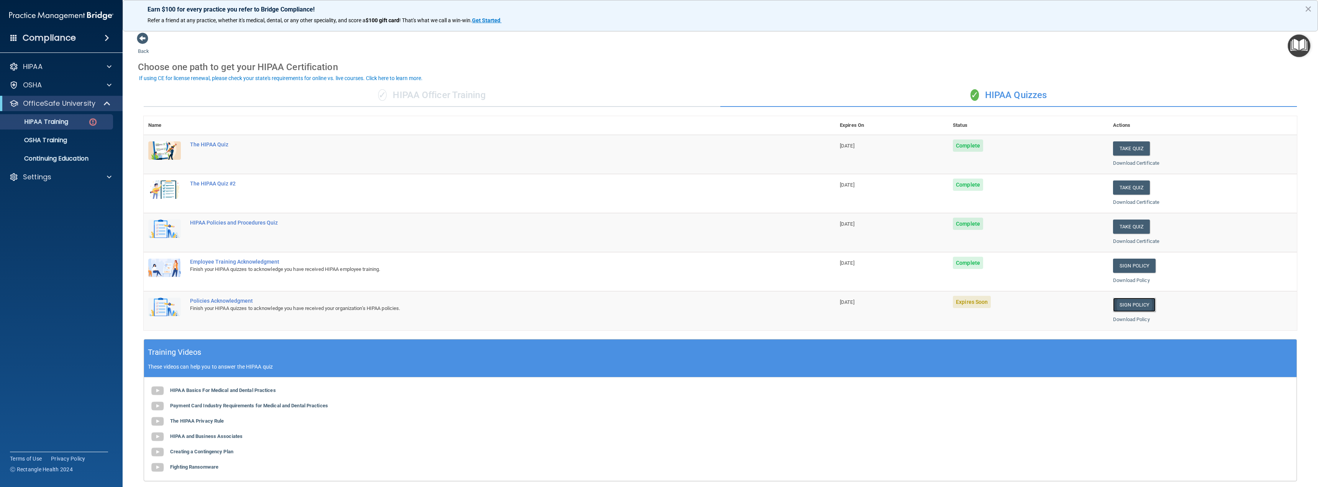
click at [1132, 306] on link "Sign Policy" at bounding box center [1134, 305] width 43 height 14
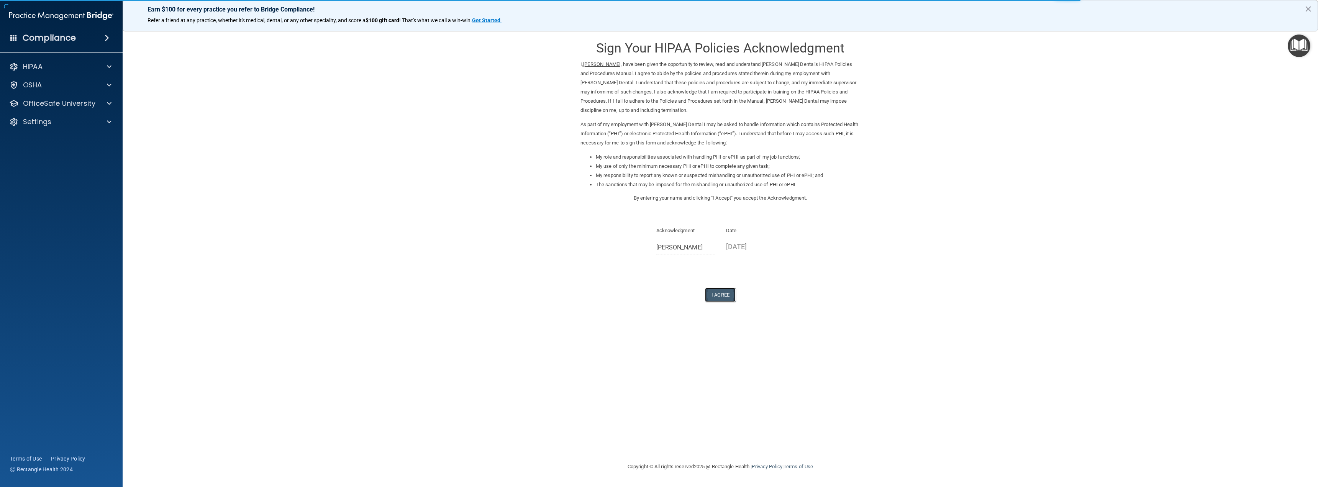
click at [721, 295] on button "I Agree" at bounding box center [720, 295] width 31 height 14
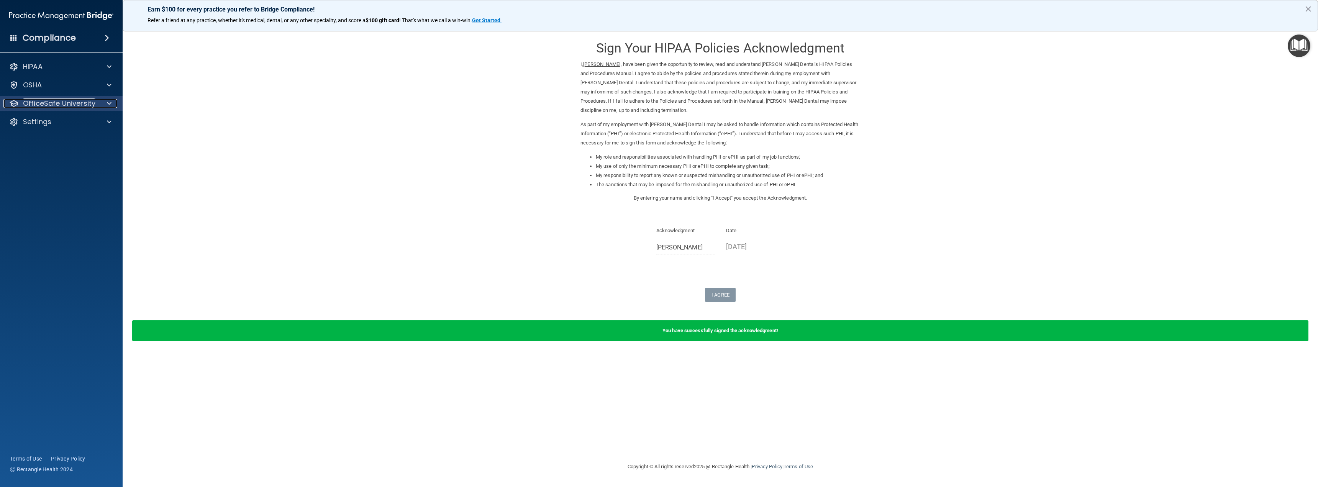
click at [108, 100] on span at bounding box center [109, 103] width 5 height 9
click at [61, 142] on p "OSHA Training" at bounding box center [36, 140] width 62 height 8
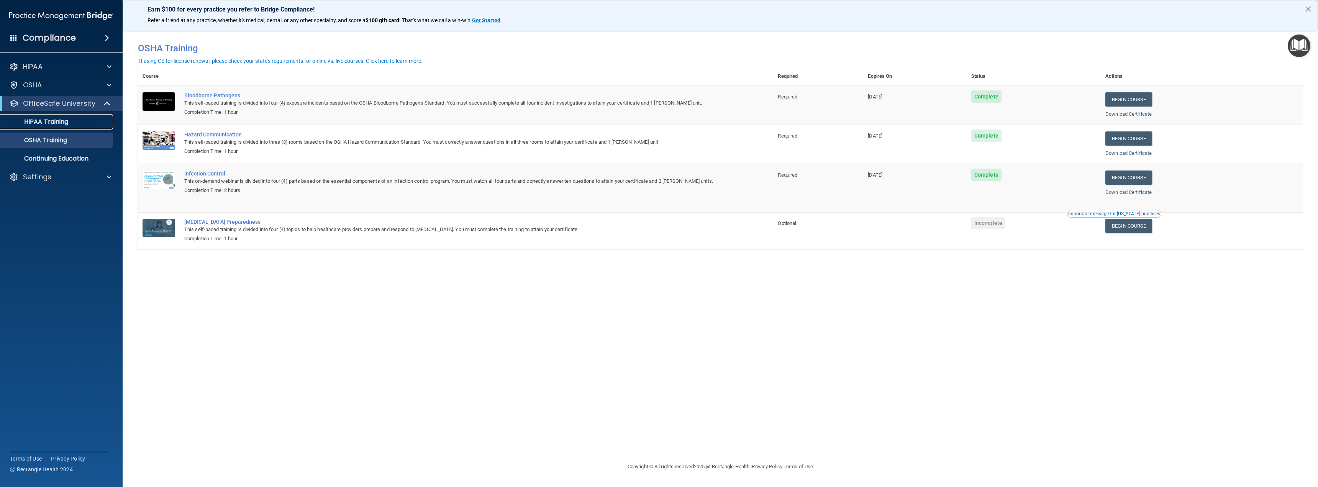
click at [61, 124] on p "HIPAA Training" at bounding box center [36, 122] width 63 height 8
